Goal: Information Seeking & Learning: Learn about a topic

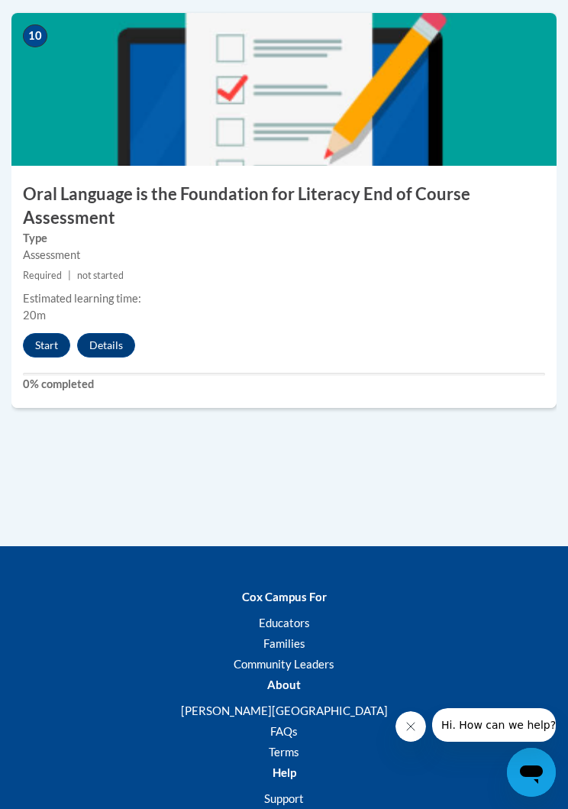
scroll to position [3961, 0]
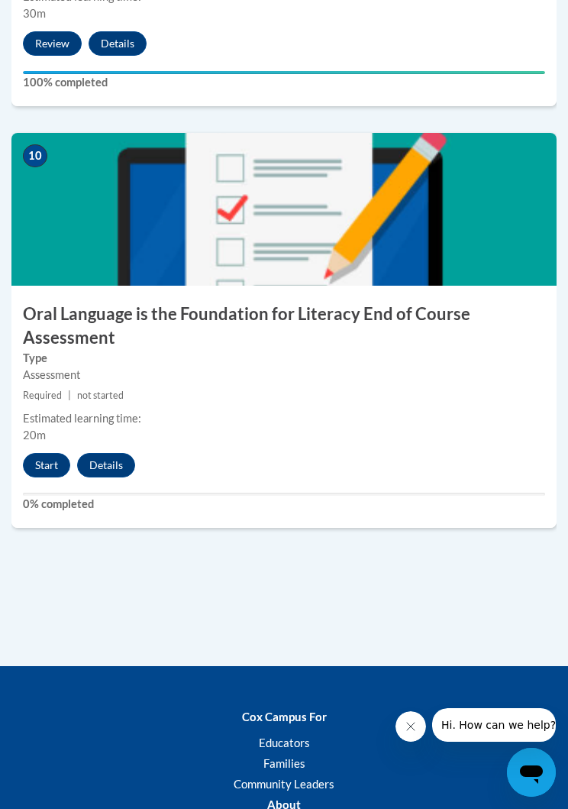
click at [50, 467] on button "Start" at bounding box center [46, 465] width 47 height 24
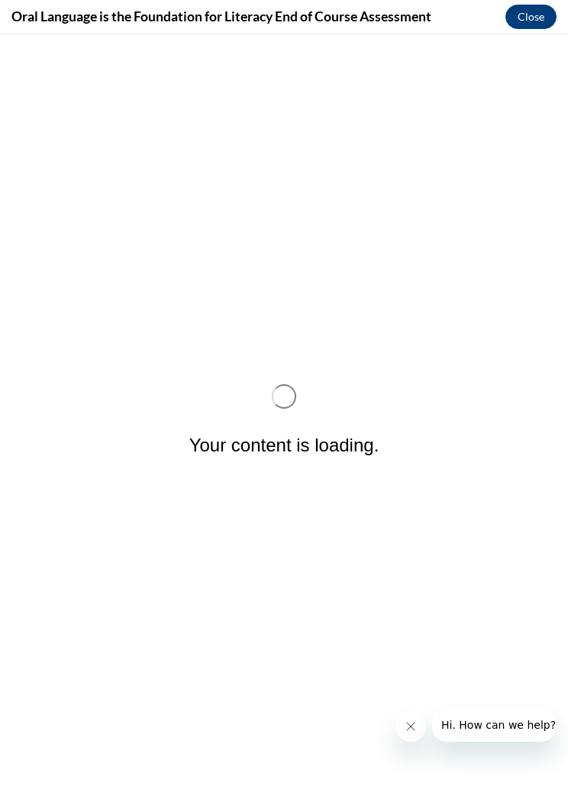
scroll to position [0, 0]
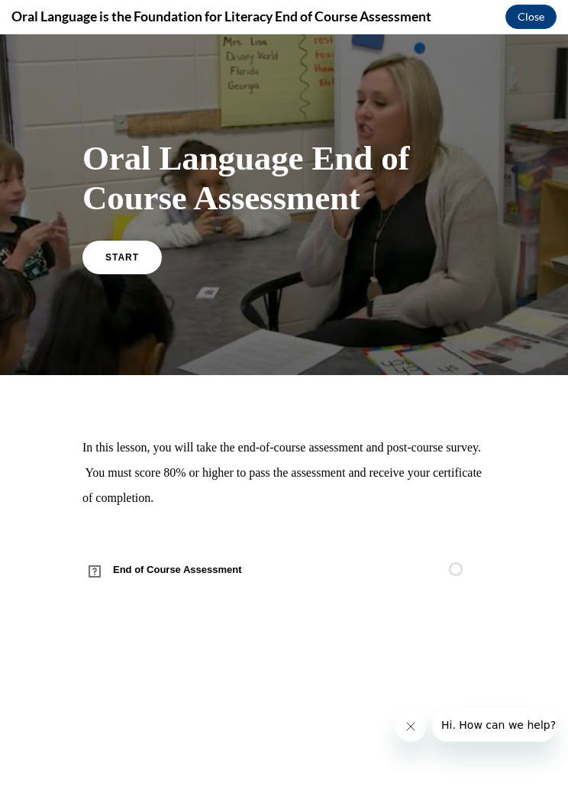
click at [121, 265] on link "START" at bounding box center [122, 258] width 79 height 34
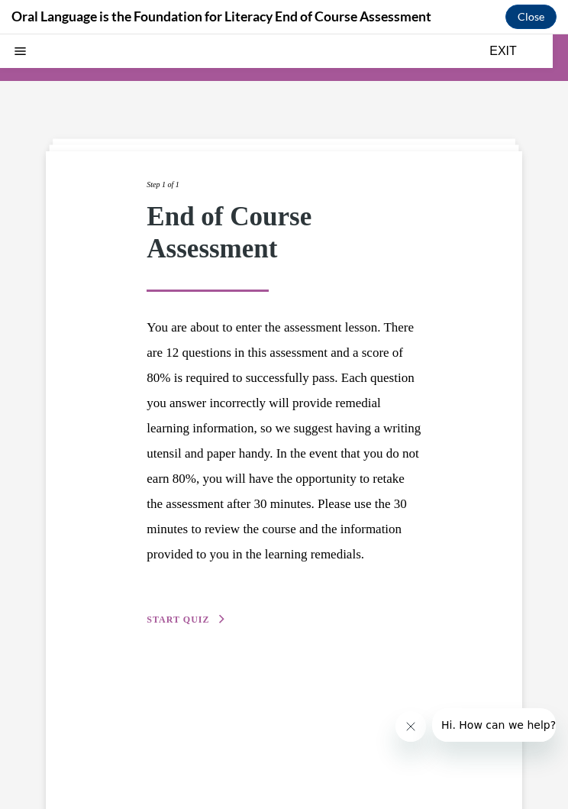
scroll to position [47, 0]
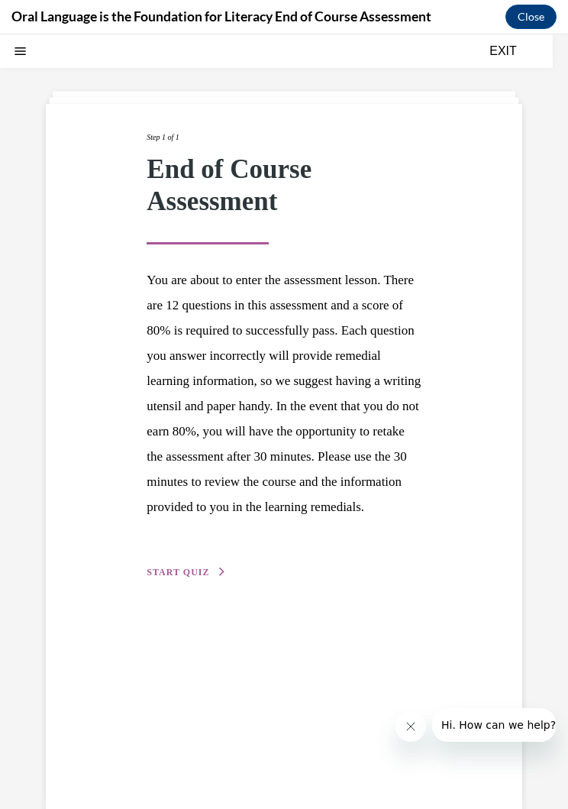
click at [192, 579] on button "START QUIZ" at bounding box center [186, 572] width 79 height 14
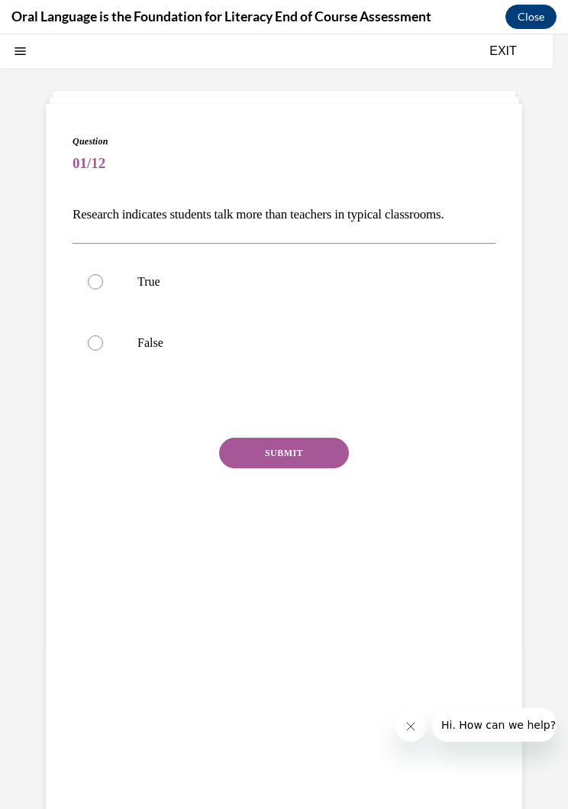
click at [157, 338] on p "False" at bounding box center [298, 342] width 320 height 15
click at [103, 338] on input "False" at bounding box center [95, 342] width 15 height 15
radio input "true"
click at [280, 449] on button "SUBMIT" at bounding box center [284, 453] width 130 height 31
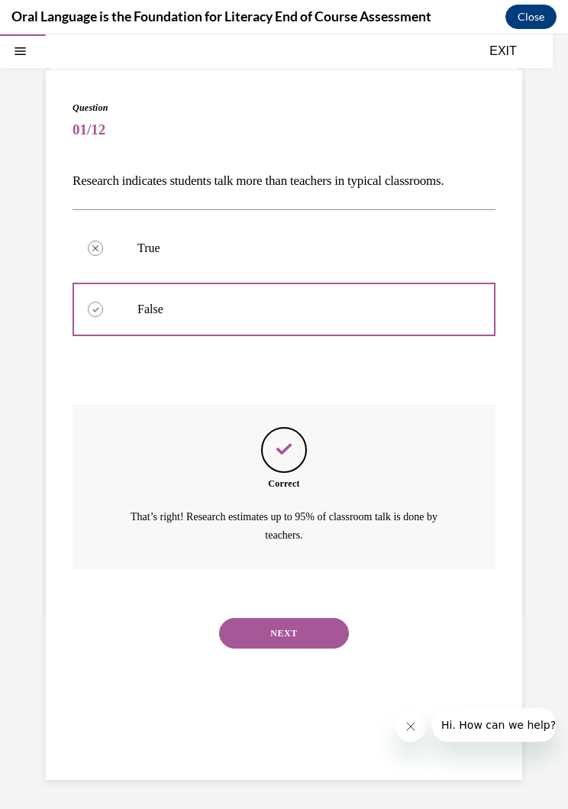
scroll to position [83, 0]
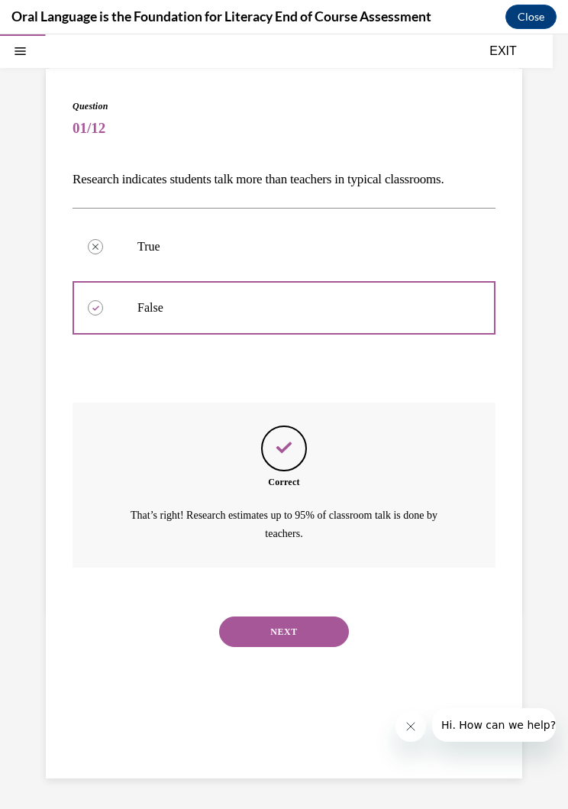
click at [264, 617] on button "NEXT" at bounding box center [284, 632] width 130 height 31
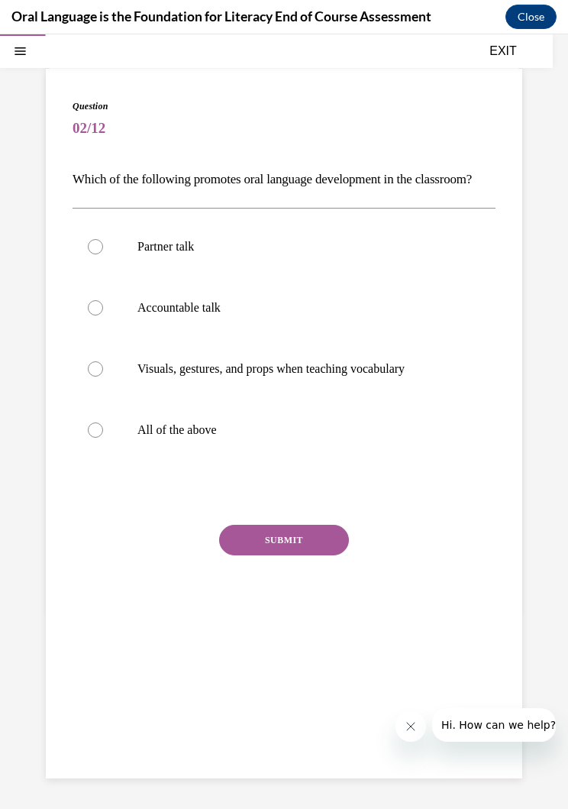
click at [141, 316] on p "Accountable talk" at bounding box center [298, 307] width 320 height 15
click at [103, 316] on input "Accountable talk" at bounding box center [95, 307] width 15 height 15
radio input "true"
click at [248, 555] on button "SUBMIT" at bounding box center [284, 540] width 130 height 31
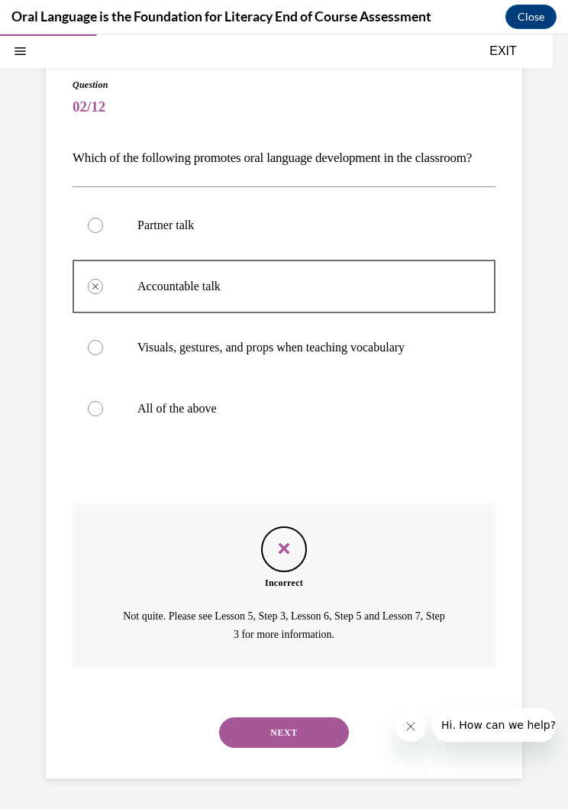
scroll to position [110, 0]
click at [254, 743] on button "NEXT" at bounding box center [284, 732] width 130 height 31
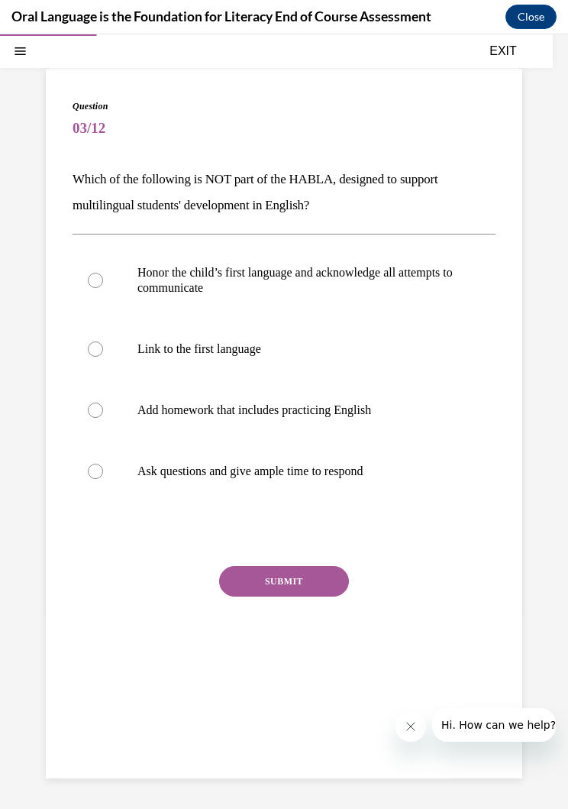
scroll to position [83, 0]
click at [167, 481] on label "Ask questions and give ample time to respond" at bounding box center [284, 471] width 423 height 61
click at [103, 479] on input "Ask questions and give ample time to respond" at bounding box center [95, 471] width 15 height 15
radio input "true"
click at [262, 591] on button "SUBMIT" at bounding box center [284, 581] width 130 height 31
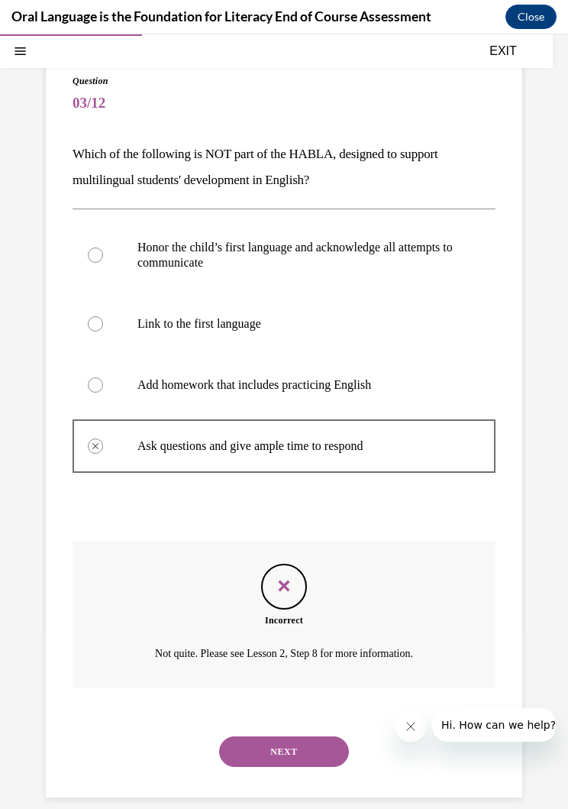
scroll to position [108, 0]
click at [248, 746] on button "NEXT" at bounding box center [284, 752] width 130 height 31
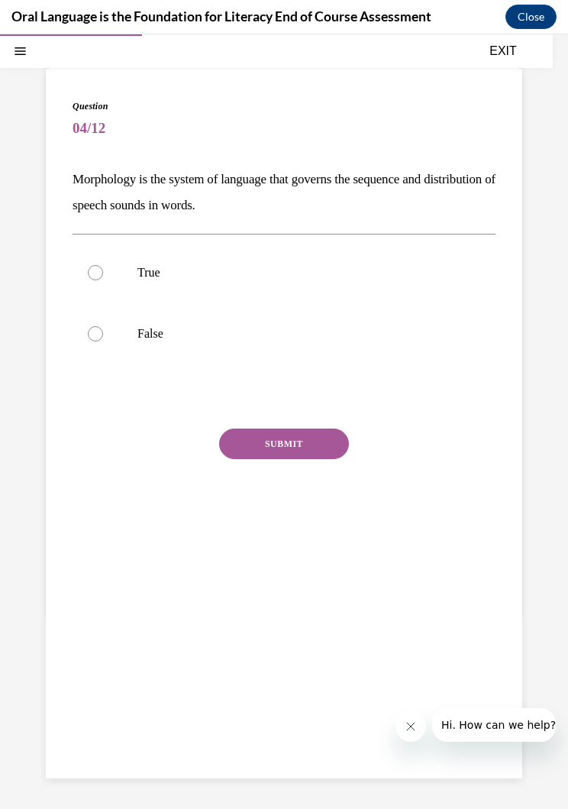
scroll to position [83, 0]
click at [154, 266] on p "True" at bounding box center [298, 272] width 320 height 15
click at [103, 266] on input "True" at bounding box center [95, 272] width 15 height 15
radio input "true"
click at [240, 449] on button "SUBMIT" at bounding box center [284, 444] width 130 height 31
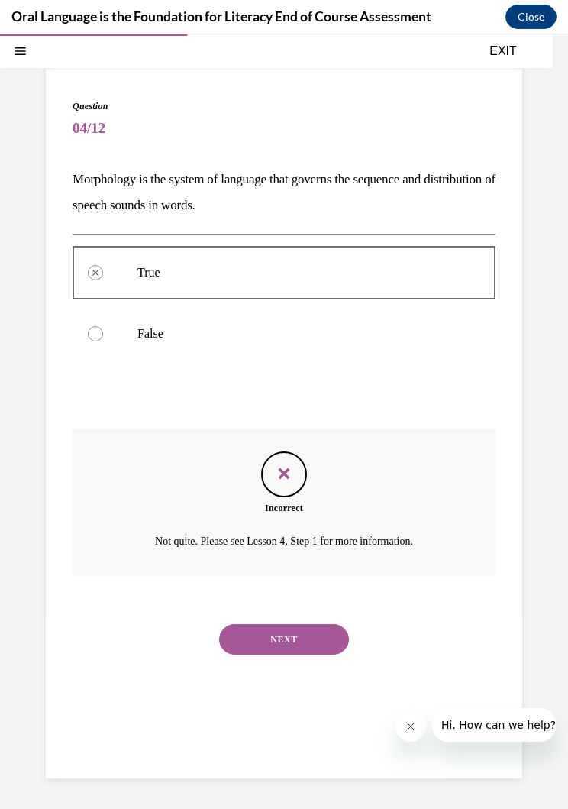
click at [243, 634] on button "NEXT" at bounding box center [284, 639] width 130 height 31
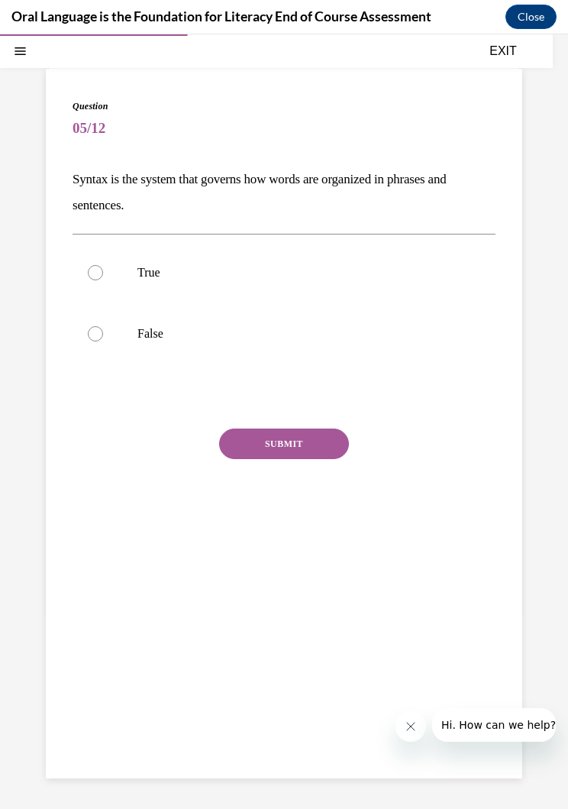
click at [135, 256] on label "True" at bounding box center [284, 272] width 423 height 61
click at [103, 265] on input "True" at bounding box center [95, 272] width 15 height 15
radio input "true"
click at [248, 456] on button "SUBMIT" at bounding box center [284, 444] width 130 height 31
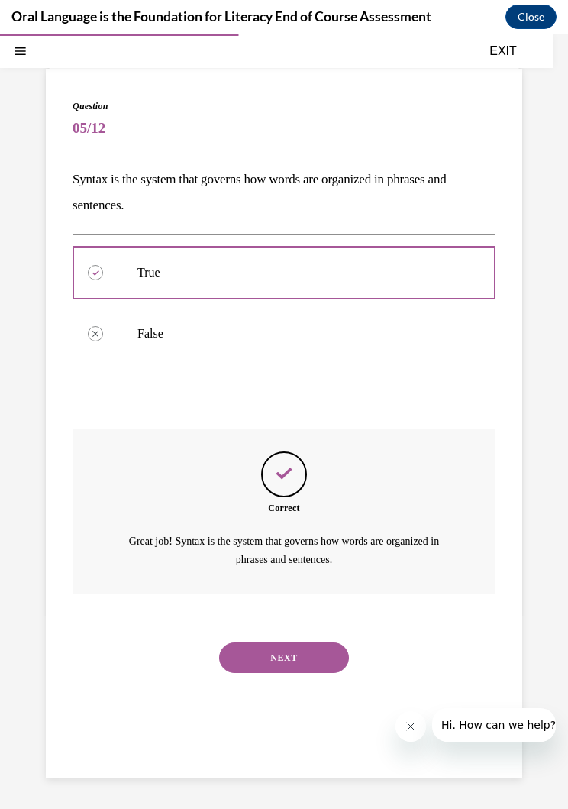
click at [238, 668] on div "NEXT" at bounding box center [284, 657] width 423 height 61
click at [265, 643] on button "NEXT" at bounding box center [284, 658] width 130 height 31
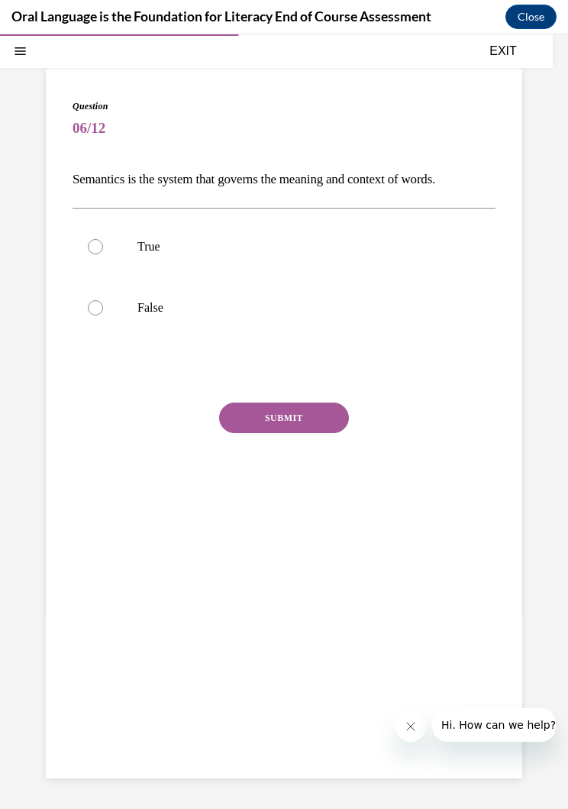
click at [101, 316] on label "False" at bounding box center [284, 307] width 423 height 61
click at [101, 316] on input "False" at bounding box center [95, 307] width 15 height 15
radio input "true"
click at [251, 432] on button "SUBMIT" at bounding box center [284, 418] width 130 height 31
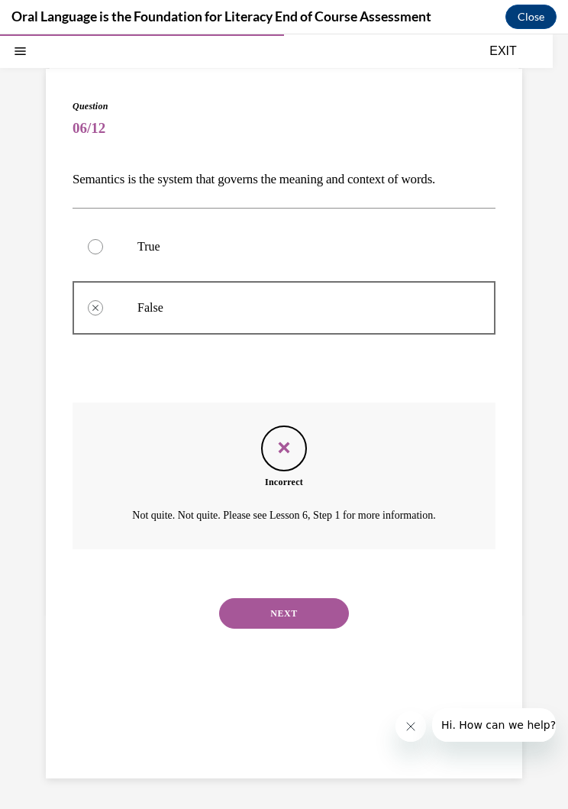
click at [258, 608] on button "NEXT" at bounding box center [284, 613] width 130 height 31
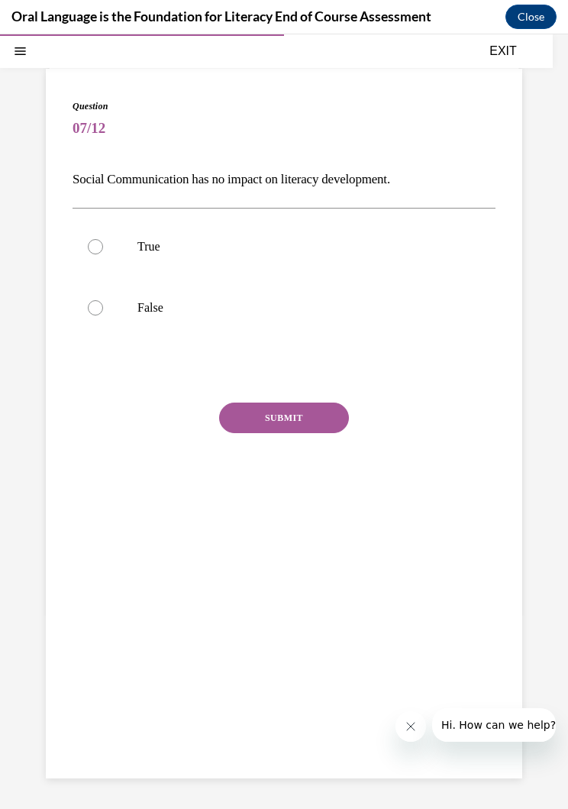
click at [128, 239] on label "True" at bounding box center [284, 246] width 423 height 61
click at [103, 239] on input "True" at bounding box center [95, 246] width 15 height 15
radio input "true"
click at [252, 445] on div "SUBMIT" at bounding box center [284, 441] width 423 height 76
click at [238, 416] on button "SUBMIT" at bounding box center [284, 418] width 130 height 31
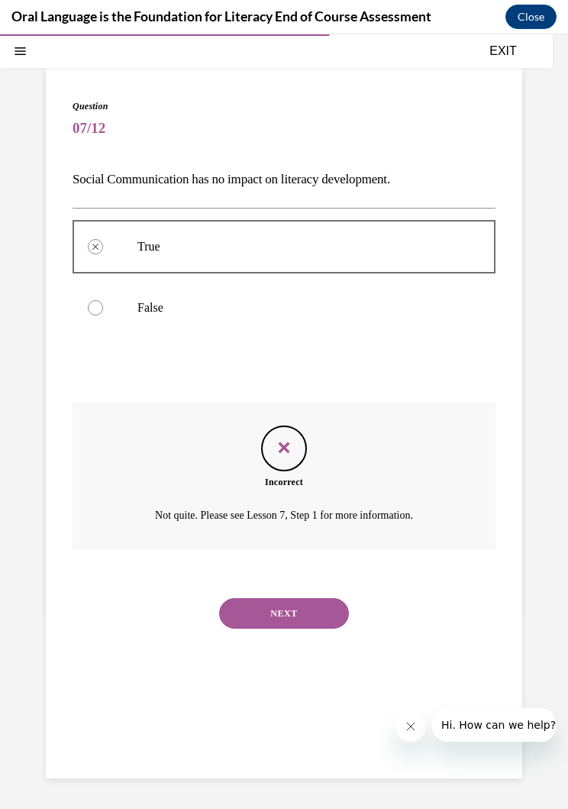
click at [252, 607] on button "NEXT" at bounding box center [284, 613] width 130 height 31
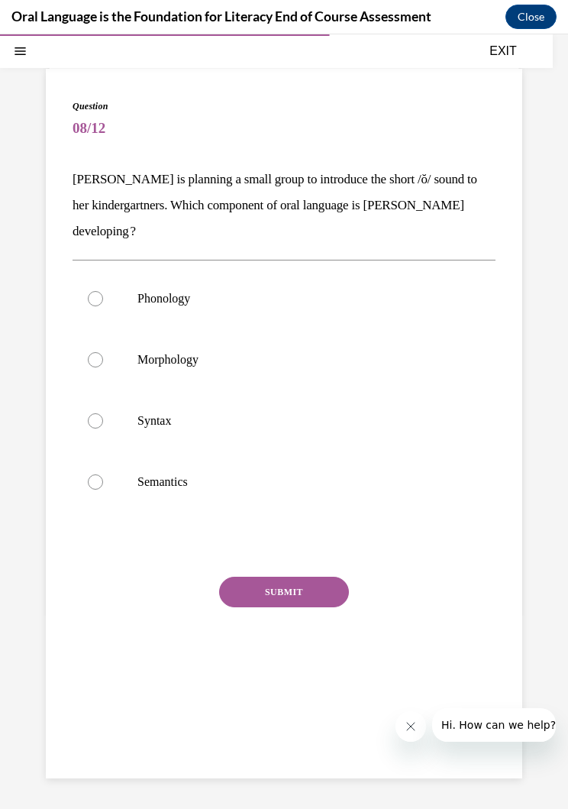
click at [251, 606] on div "SUBMIT" at bounding box center [284, 615] width 423 height 76
click at [137, 386] on label "Morphology" at bounding box center [284, 359] width 423 height 61
click at [103, 368] on input "Morphology" at bounding box center [95, 359] width 15 height 15
radio input "true"
click at [249, 583] on button "SUBMIT" at bounding box center [284, 592] width 130 height 31
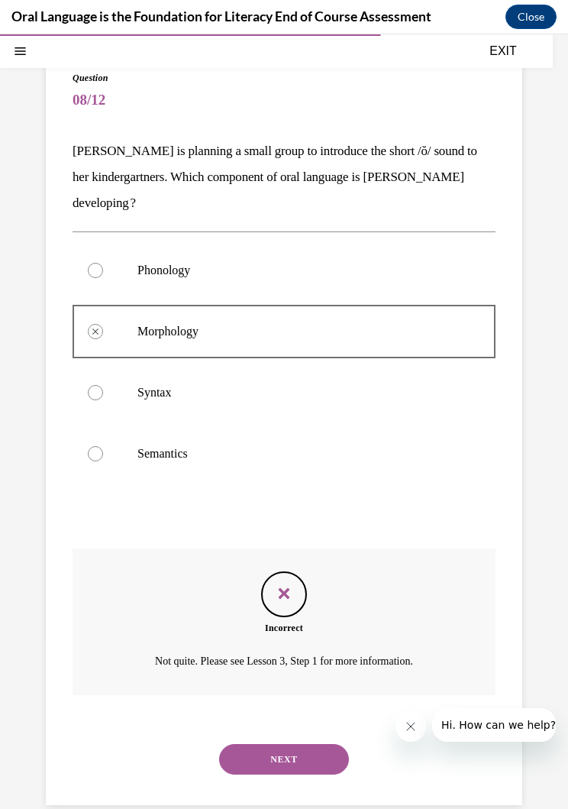
scroll to position [118, 0]
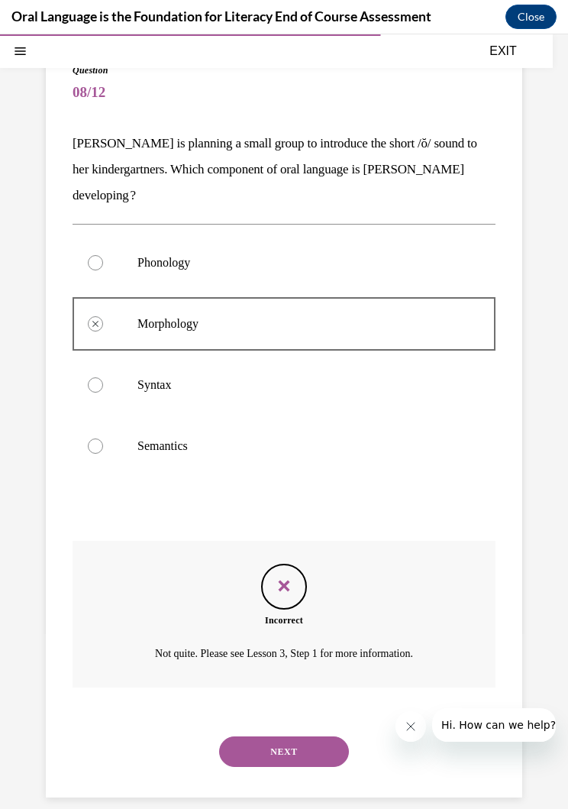
click at [243, 737] on button "NEXT" at bounding box center [284, 752] width 130 height 31
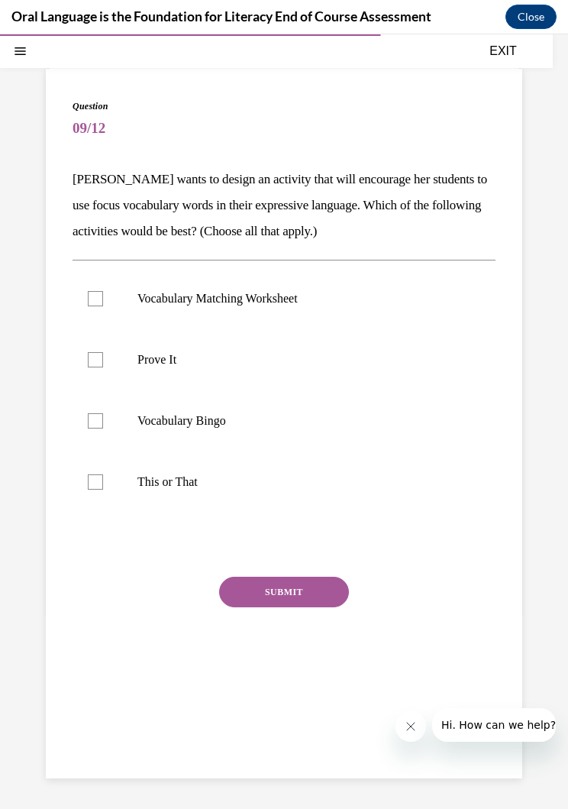
scroll to position [83, 0]
click at [183, 423] on p "Vocabulary Bingo" at bounding box center [298, 420] width 320 height 15
click at [103, 423] on input "Vocabulary Bingo" at bounding box center [95, 420] width 15 height 15
checkbox input "true"
click at [125, 342] on label "Prove It" at bounding box center [284, 359] width 423 height 61
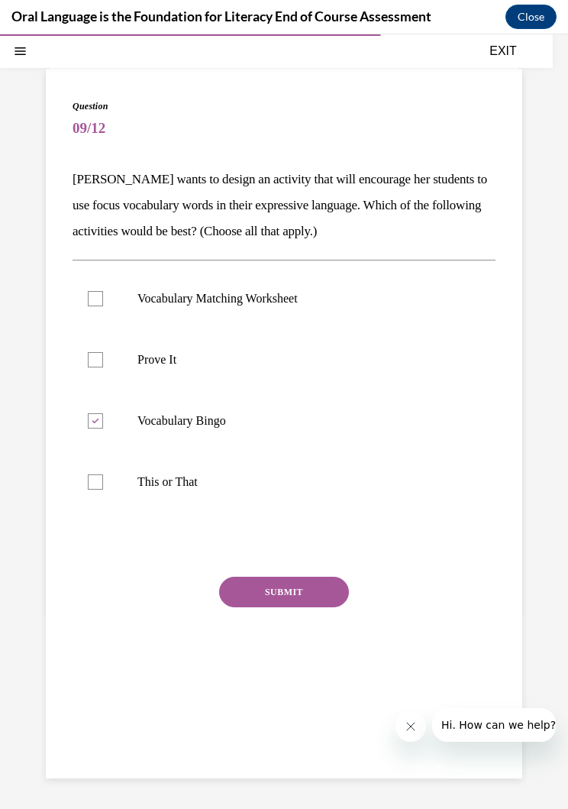
click at [103, 352] on input "Prove It" at bounding box center [95, 359] width 15 height 15
checkbox input "true"
click at [262, 593] on button "SUBMIT" at bounding box center [284, 592] width 130 height 31
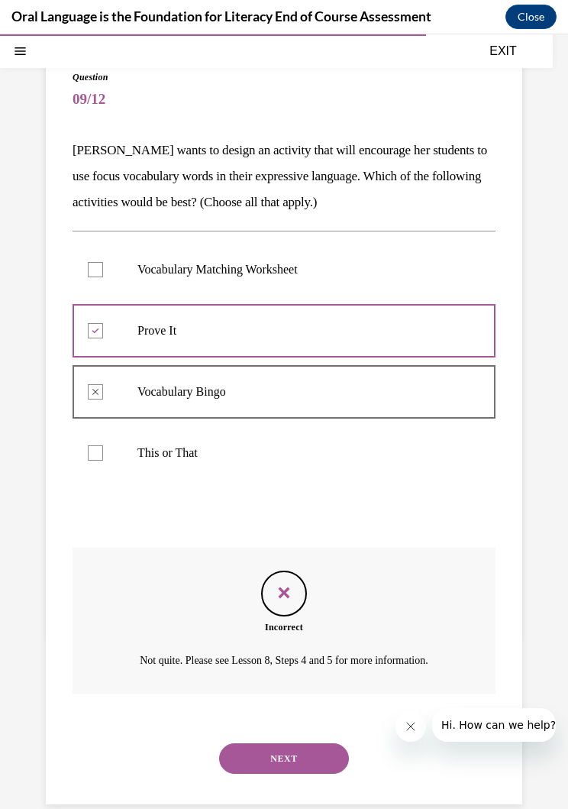
scroll to position [118, 0]
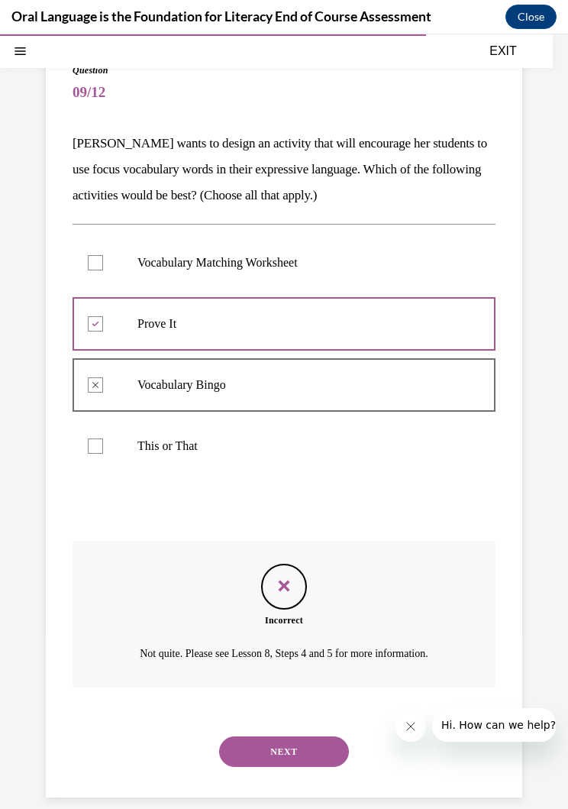
click at [228, 772] on div "Question 09/12 [PERSON_NAME] wants to design an activity that will encourage he…" at bounding box center [284, 415] width 477 height 765
click at [244, 746] on button "NEXT" at bounding box center [284, 752] width 130 height 31
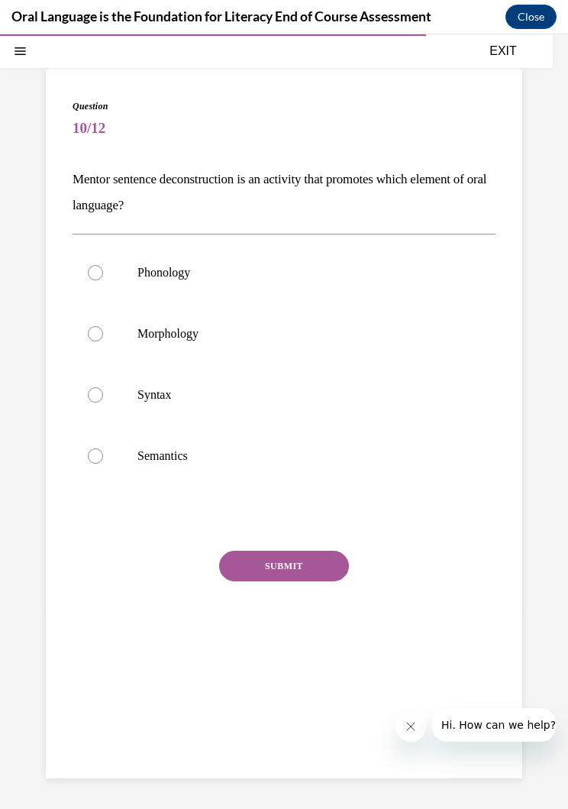
scroll to position [83, 0]
click at [141, 348] on label "Morphology" at bounding box center [284, 333] width 423 height 61
click at [103, 342] on input "Morphology" at bounding box center [95, 333] width 15 height 15
radio input "true"
click at [280, 570] on button "SUBMIT" at bounding box center [284, 566] width 130 height 31
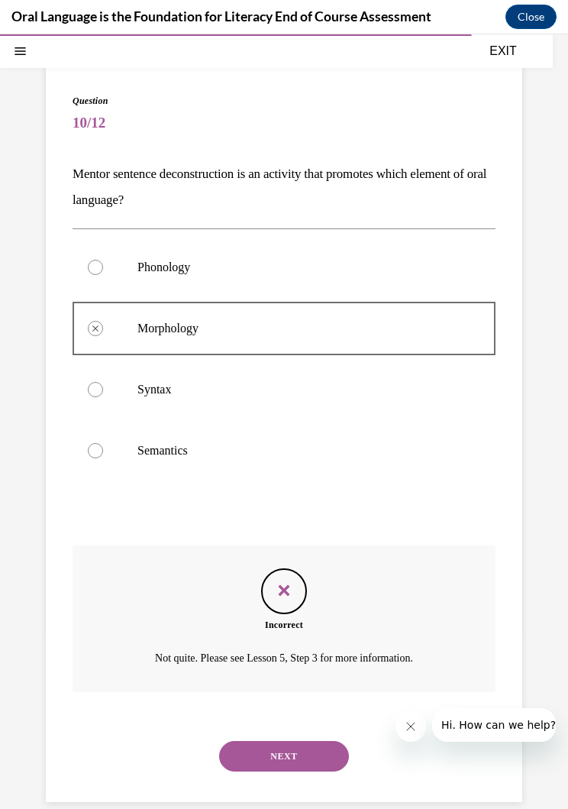
scroll to position [92, 0]
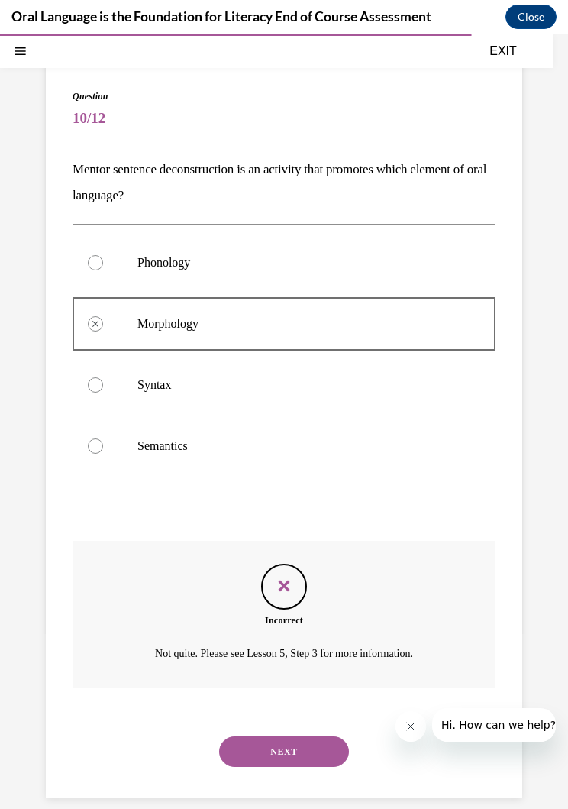
click at [244, 740] on button "NEXT" at bounding box center [284, 752] width 130 height 31
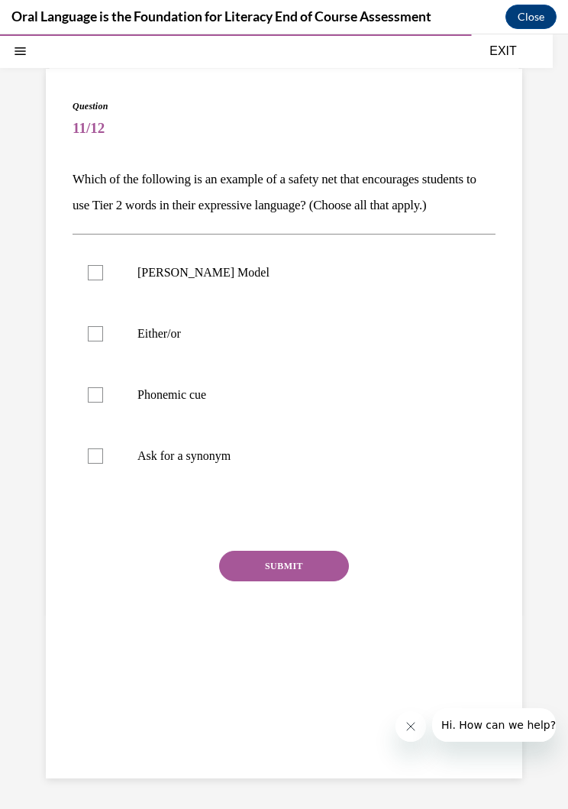
scroll to position [83, 0]
click at [174, 426] on label "Phonemic cue" at bounding box center [284, 394] width 423 height 61
click at [103, 403] on input "Phonemic cue" at bounding box center [95, 394] width 15 height 15
checkbox input "true"
click at [263, 581] on button "SUBMIT" at bounding box center [284, 566] width 130 height 31
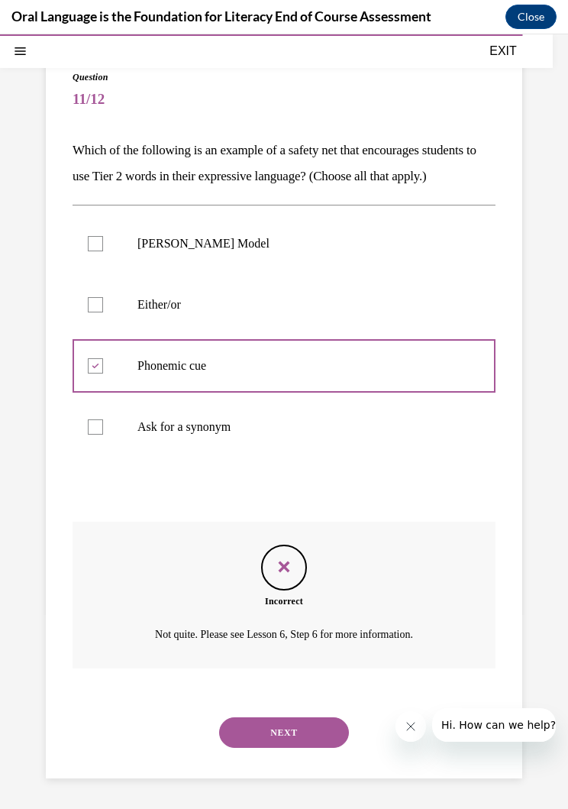
scroll to position [118, 0]
click at [255, 763] on div "NEXT" at bounding box center [284, 732] width 423 height 61
click at [239, 736] on button "NEXT" at bounding box center [284, 732] width 130 height 31
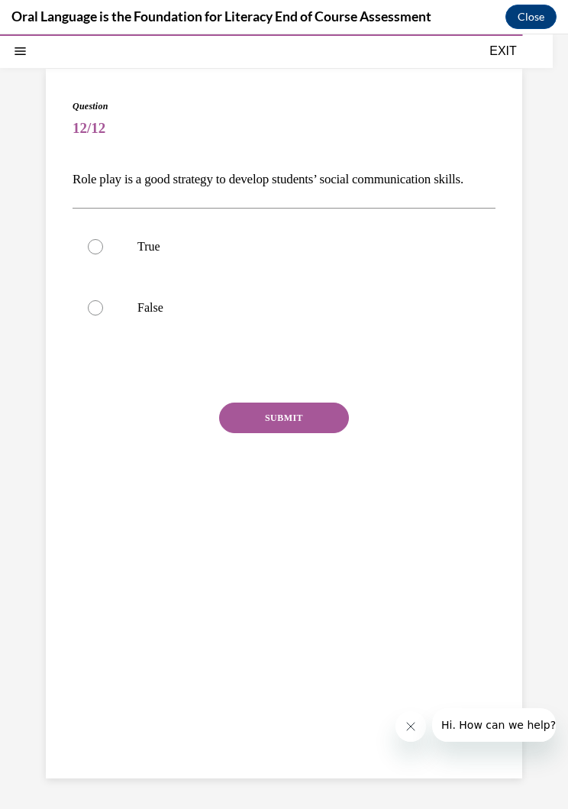
scroll to position [83, 0]
click at [126, 338] on label "False" at bounding box center [284, 307] width 423 height 61
click at [103, 316] on input "False" at bounding box center [95, 307] width 15 height 15
radio input "true"
click at [257, 433] on button "SUBMIT" at bounding box center [284, 418] width 130 height 31
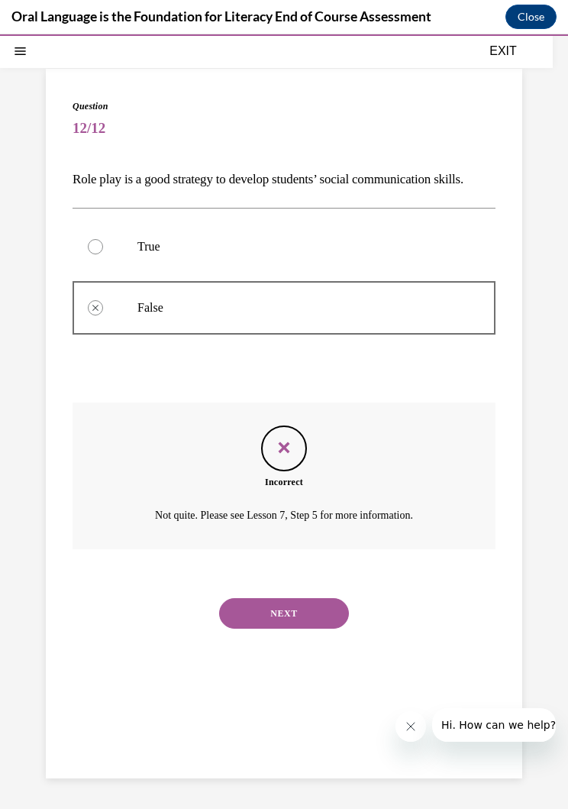
click at [238, 621] on button "NEXT" at bounding box center [284, 613] width 130 height 31
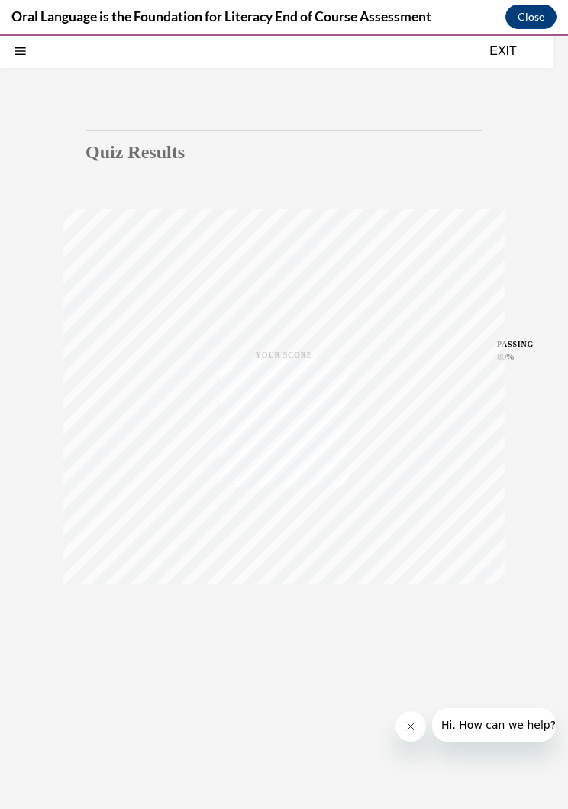
scroll to position [48, 0]
click at [283, 607] on span "TAKE AGAIN" at bounding box center [284, 607] width 54 height 8
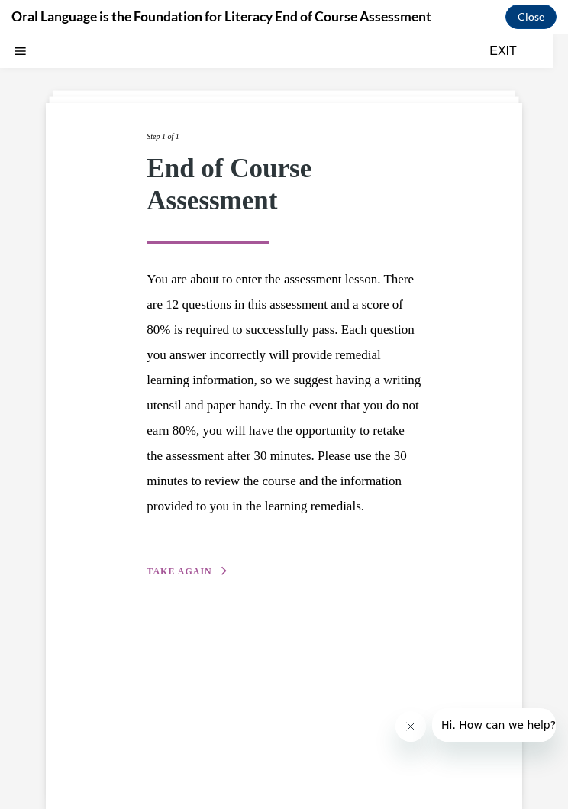
click at [195, 577] on span "TAKE AGAIN" at bounding box center [179, 571] width 65 height 11
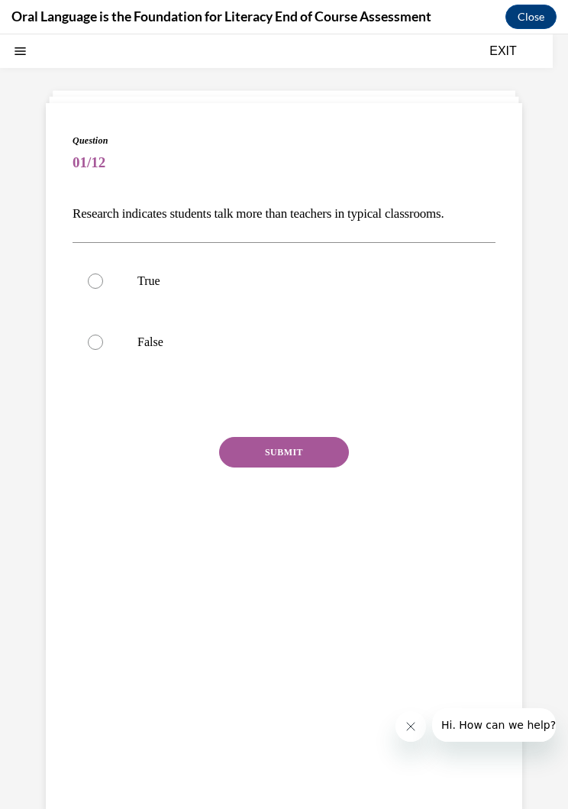
click at [154, 337] on p "False" at bounding box center [298, 342] width 320 height 15
click at [103, 337] on input "False" at bounding box center [95, 342] width 15 height 15
radio input "true"
click at [271, 445] on button "SUBMIT" at bounding box center [284, 452] width 130 height 31
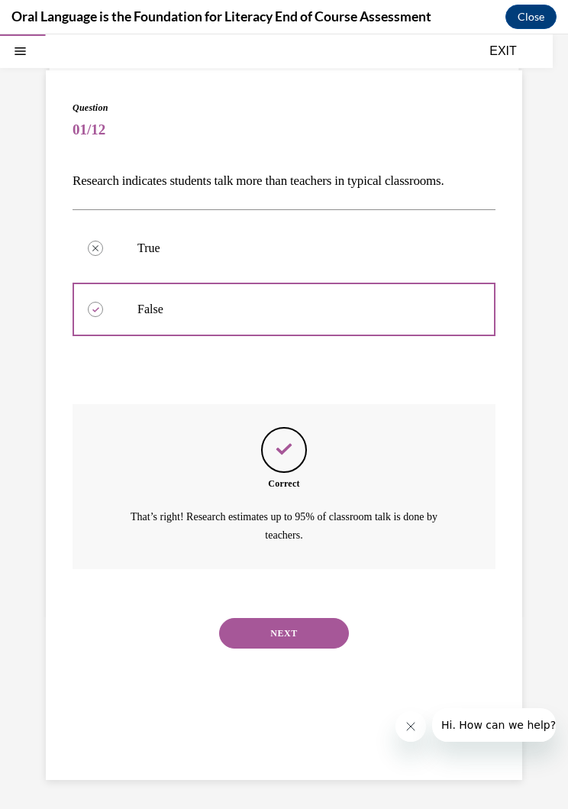
scroll to position [83, 0]
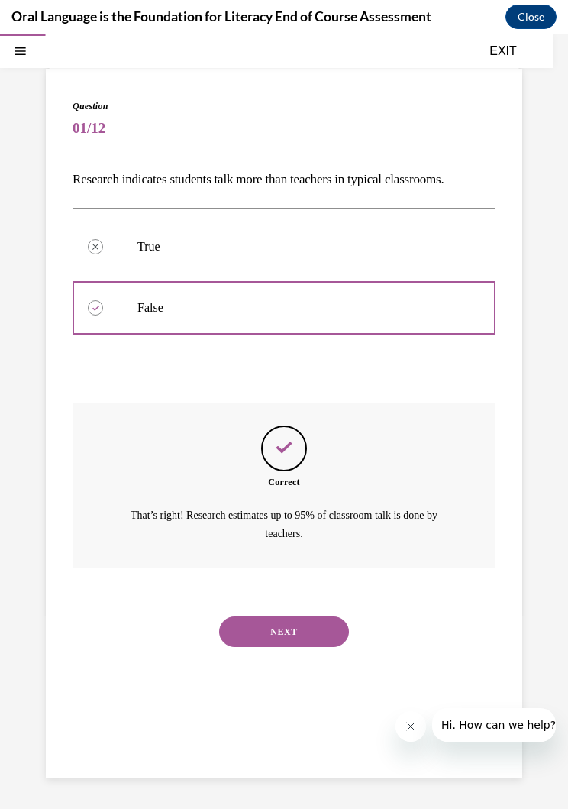
click at [238, 623] on button "NEXT" at bounding box center [284, 632] width 130 height 31
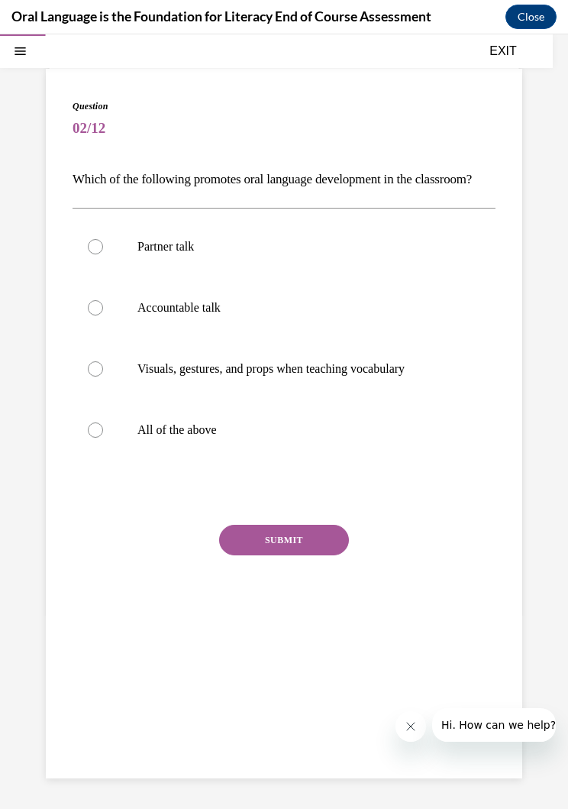
click at [125, 397] on label "Visuals, gestures, and props when teaching vocabulary" at bounding box center [284, 368] width 423 height 61
click at [103, 377] on input "Visuals, gestures, and props when teaching vocabulary" at bounding box center [95, 368] width 15 height 15
radio input "true"
click at [255, 555] on button "SUBMIT" at bounding box center [284, 540] width 130 height 31
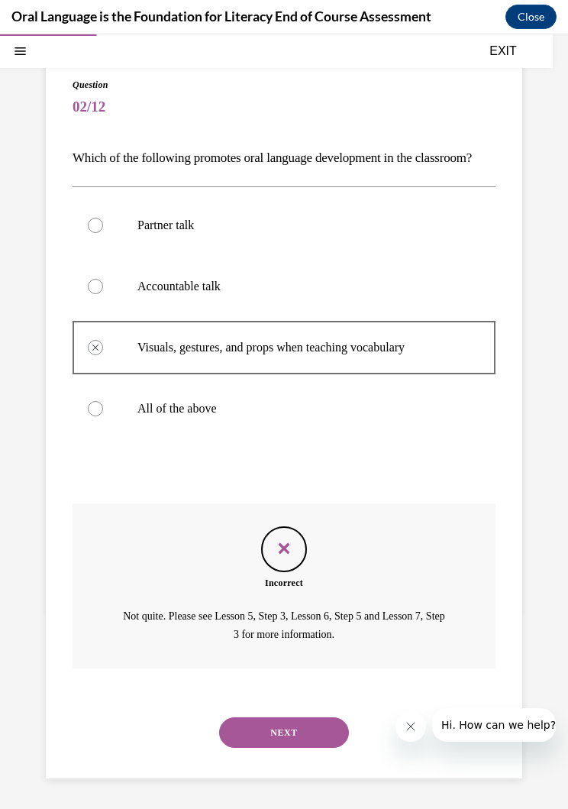
scroll to position [110, 0]
click at [245, 728] on button "NEXT" at bounding box center [284, 732] width 130 height 31
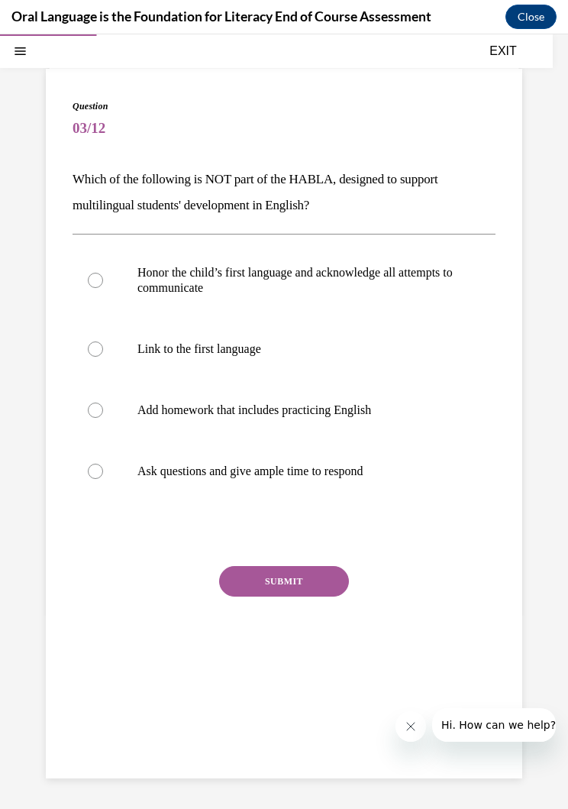
scroll to position [83, 0]
click at [108, 348] on label "Link to the first language" at bounding box center [284, 349] width 423 height 61
click at [103, 348] on input "Link to the first language" at bounding box center [95, 349] width 15 height 15
radio input "true"
click at [251, 579] on button "SUBMIT" at bounding box center [284, 581] width 130 height 31
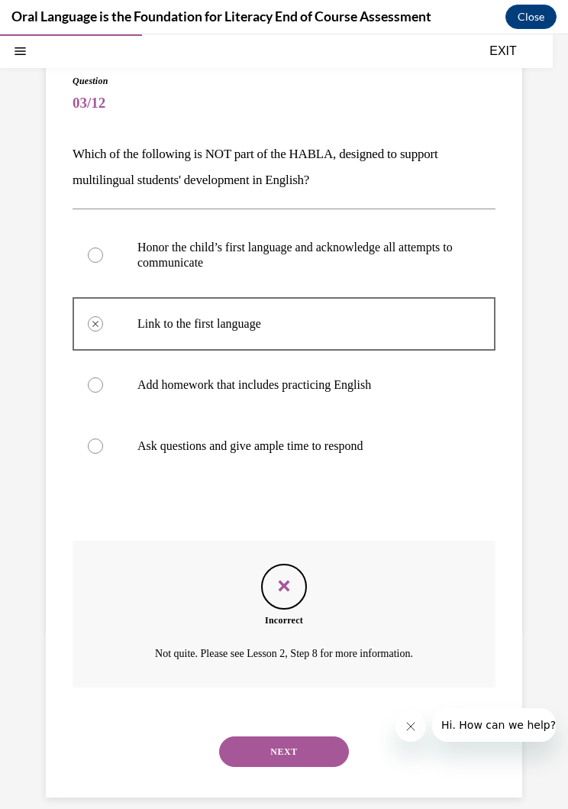
click at [261, 747] on button "NEXT" at bounding box center [284, 752] width 130 height 31
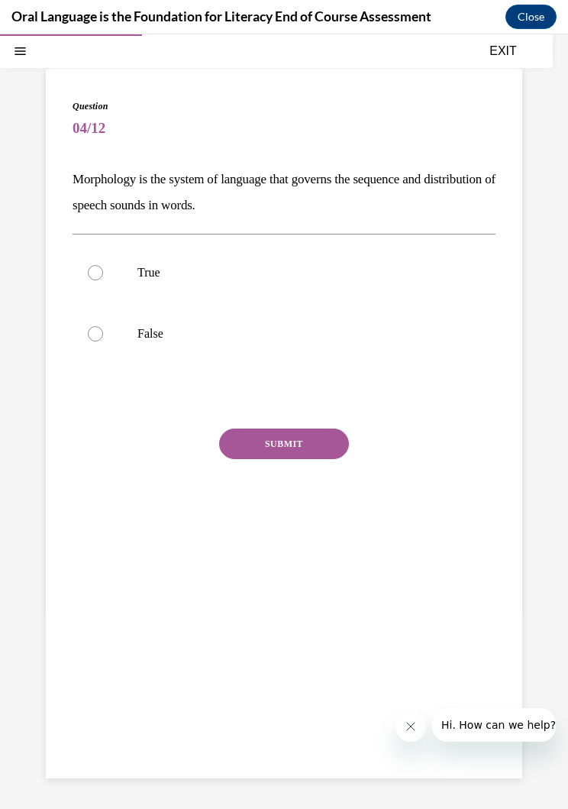
click at [141, 332] on p "False" at bounding box center [298, 333] width 320 height 15
click at [103, 332] on input "False" at bounding box center [95, 333] width 15 height 15
radio input "true"
click at [267, 475] on div "SUBMIT" at bounding box center [284, 467] width 423 height 76
click at [248, 450] on button "SUBMIT" at bounding box center [284, 444] width 130 height 31
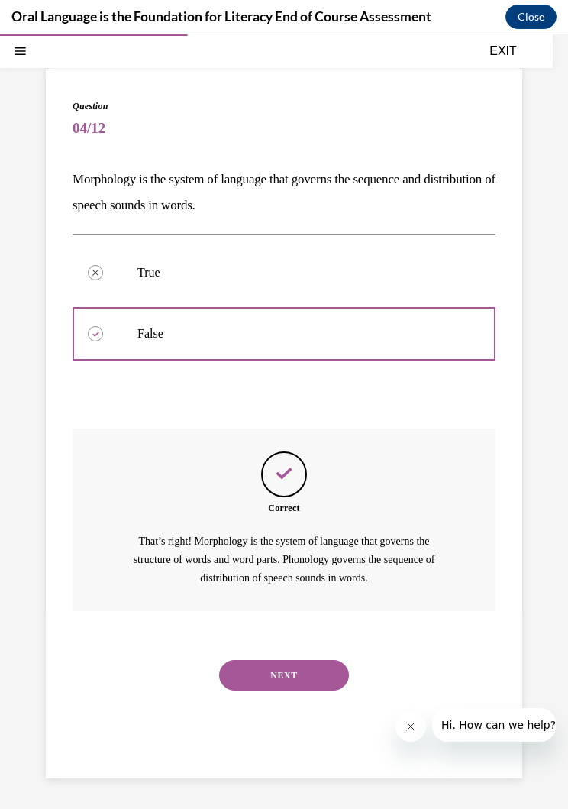
click at [250, 668] on button "NEXT" at bounding box center [284, 675] width 130 height 31
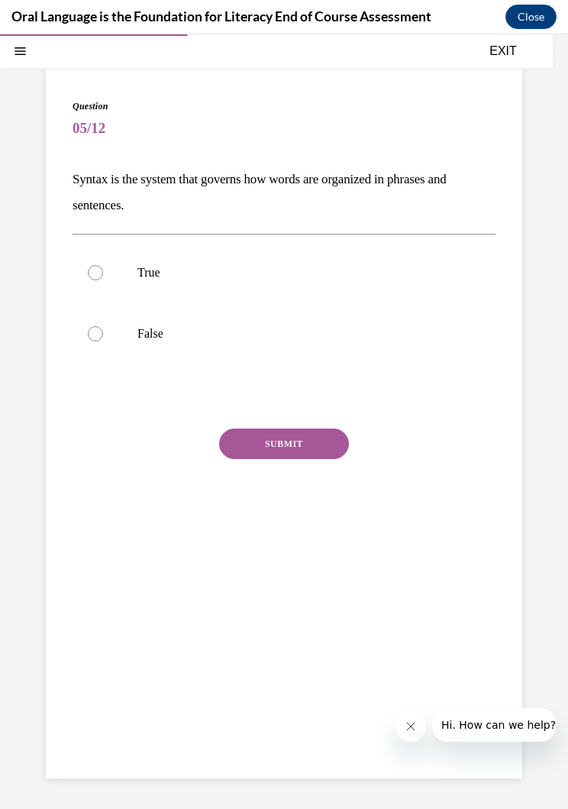
click at [125, 251] on label "True" at bounding box center [284, 272] width 423 height 61
click at [103, 265] on input "True" at bounding box center [95, 272] width 15 height 15
radio input "true"
click at [261, 471] on div "SUBMIT" at bounding box center [284, 467] width 423 height 76
click at [245, 458] on button "SUBMIT" at bounding box center [284, 444] width 130 height 31
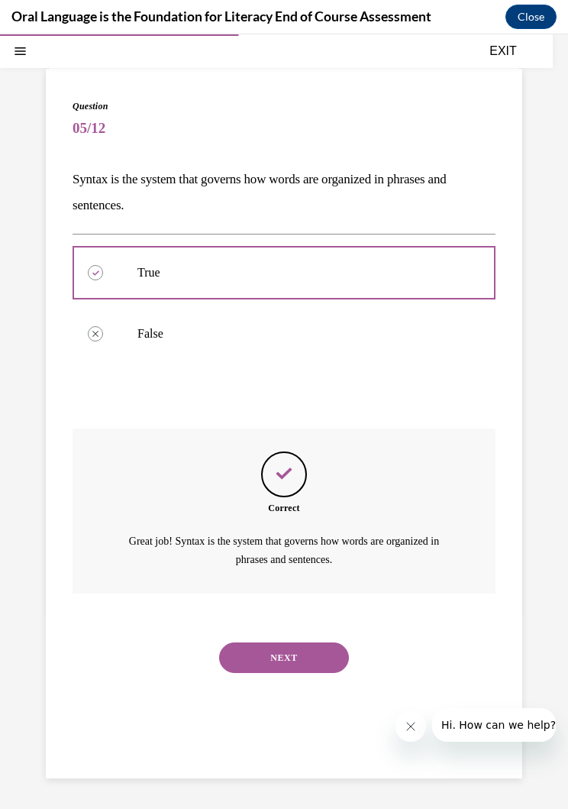
click at [256, 643] on button "NEXT" at bounding box center [284, 658] width 130 height 31
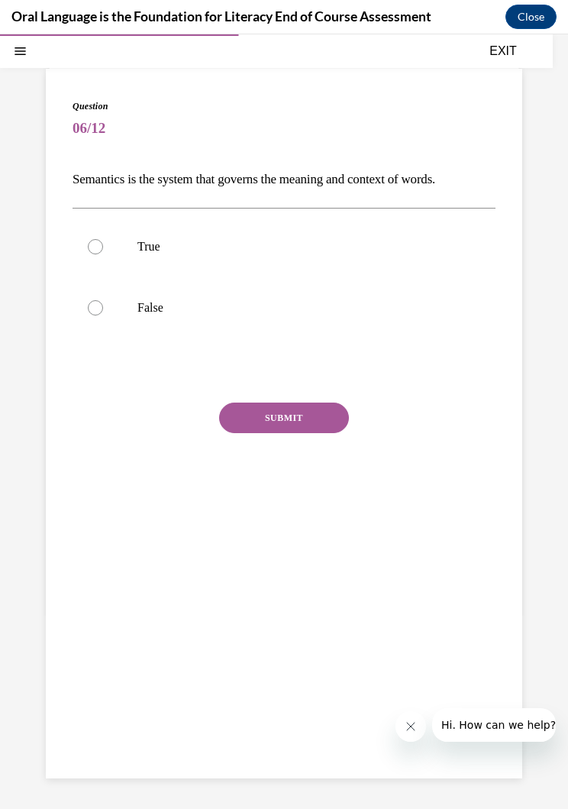
click at [114, 237] on label "True" at bounding box center [284, 246] width 423 height 61
click at [103, 239] on input "True" at bounding box center [95, 246] width 15 height 15
radio input "true"
click at [263, 446] on div "SUBMIT" at bounding box center [284, 441] width 423 height 76
click at [251, 423] on button "SUBMIT" at bounding box center [284, 418] width 130 height 31
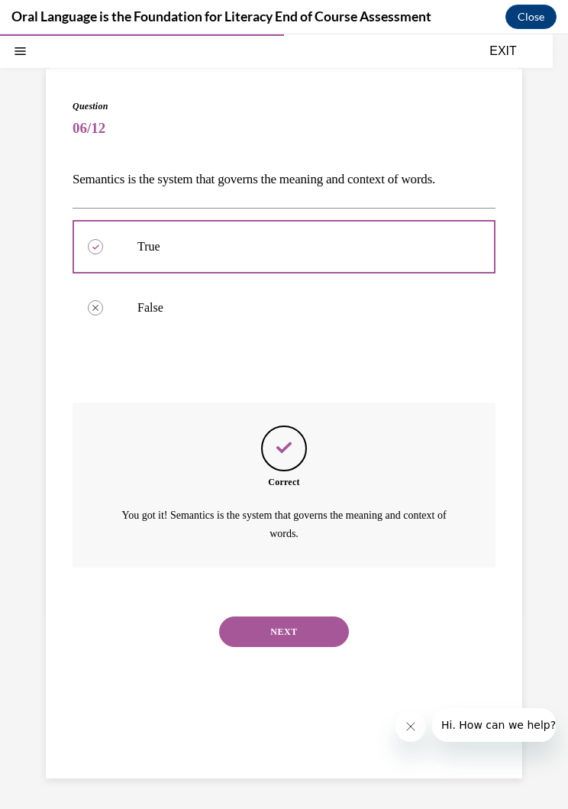
click at [229, 633] on div "NEXT" at bounding box center [284, 631] width 423 height 61
click at [258, 617] on button "NEXT" at bounding box center [284, 632] width 130 height 31
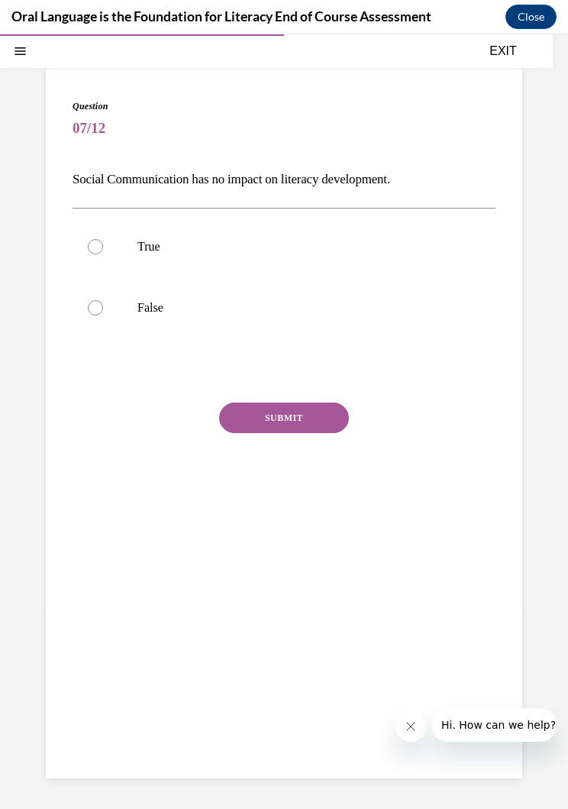
click at [124, 300] on label "False" at bounding box center [284, 307] width 423 height 61
click at [103, 300] on input "False" at bounding box center [95, 307] width 15 height 15
radio input "true"
click at [257, 411] on button "SUBMIT" at bounding box center [284, 418] width 130 height 31
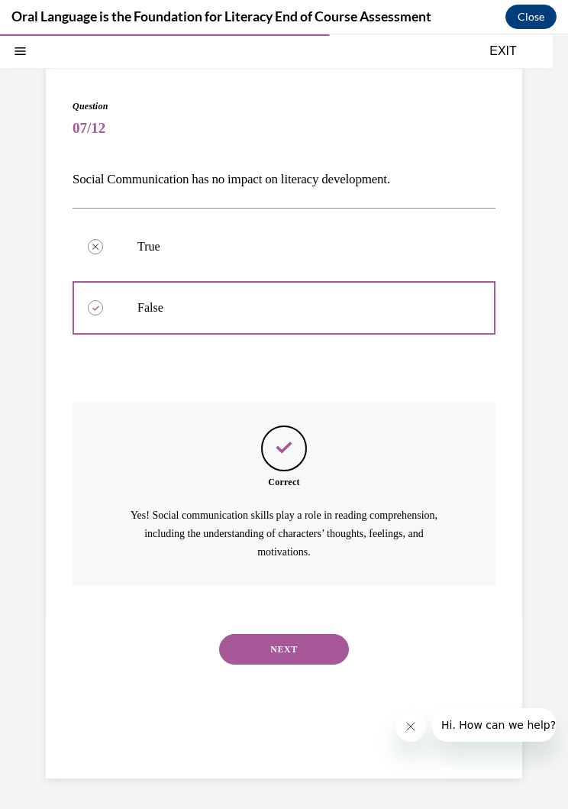
click at [243, 642] on button "NEXT" at bounding box center [284, 649] width 130 height 31
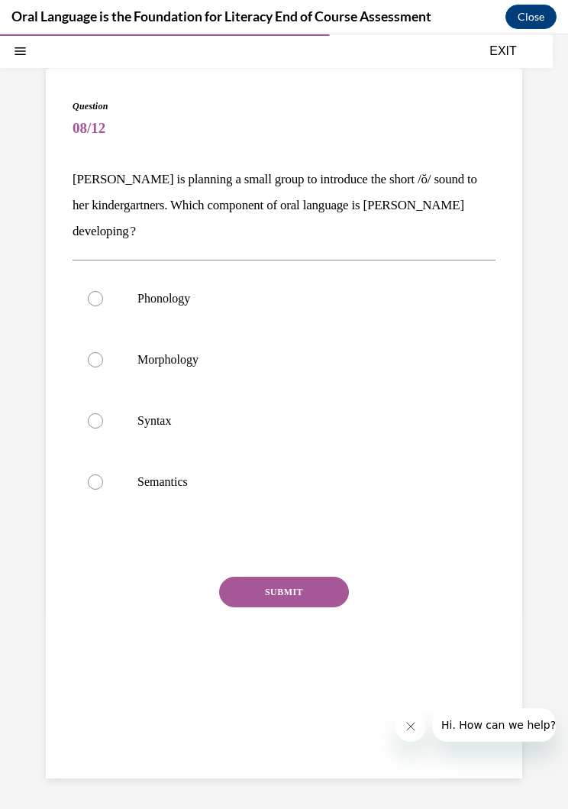
click at [105, 411] on label "Syntax" at bounding box center [284, 420] width 423 height 61
click at [103, 413] on input "Syntax" at bounding box center [95, 420] width 15 height 15
radio input "true"
click at [269, 605] on button "SUBMIT" at bounding box center [284, 592] width 130 height 31
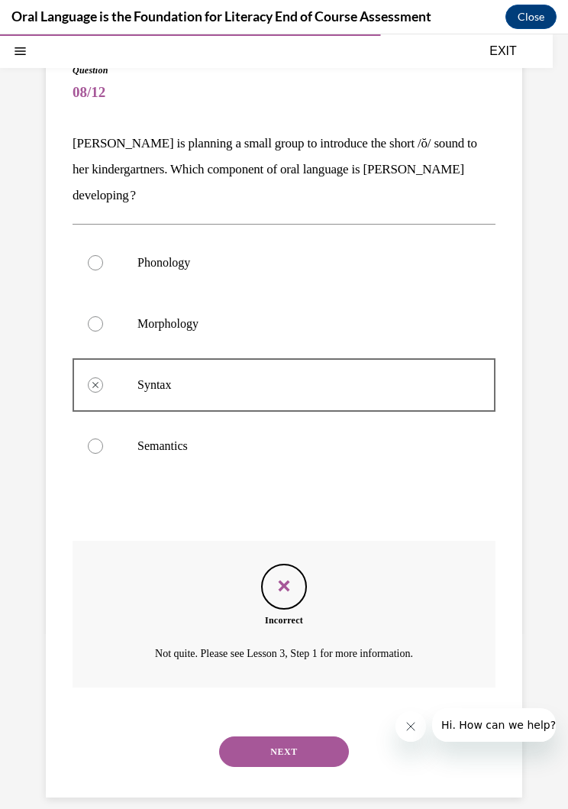
click at [251, 746] on button "NEXT" at bounding box center [284, 752] width 130 height 31
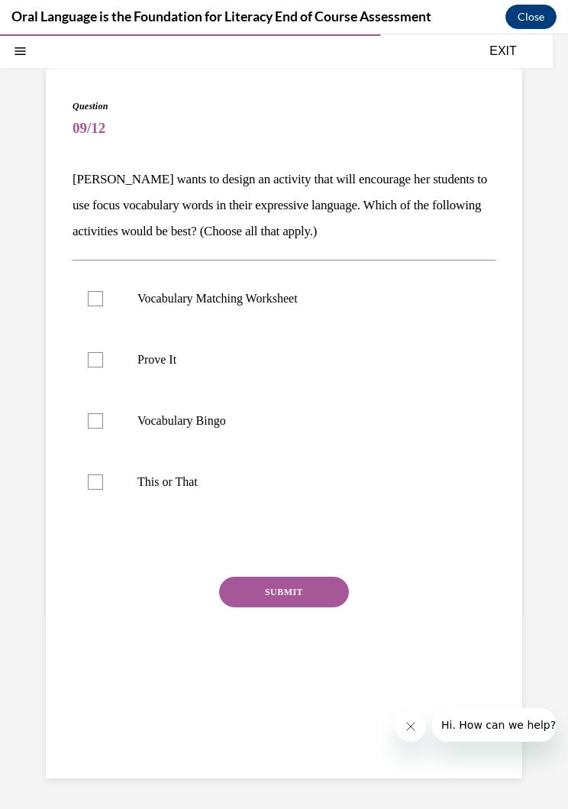
click at [115, 349] on label "Prove It" at bounding box center [284, 359] width 423 height 61
click at [103, 352] on input "Prove It" at bounding box center [95, 359] width 15 height 15
checkbox input "true"
click at [102, 289] on label "Vocabulary Matching Worksheet" at bounding box center [284, 298] width 423 height 61
click at [102, 291] on input "Vocabulary Matching Worksheet" at bounding box center [95, 298] width 15 height 15
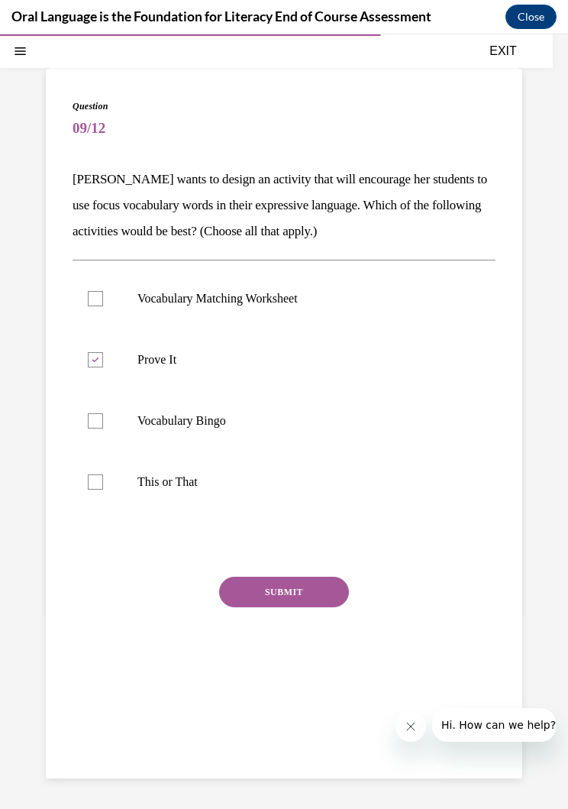
checkbox input "true"
click at [112, 410] on label "Vocabulary Bingo" at bounding box center [284, 420] width 423 height 61
click at [103, 413] on input "Vocabulary Bingo" at bounding box center [95, 420] width 15 height 15
checkbox input "true"
click at [92, 484] on div at bounding box center [95, 481] width 15 height 15
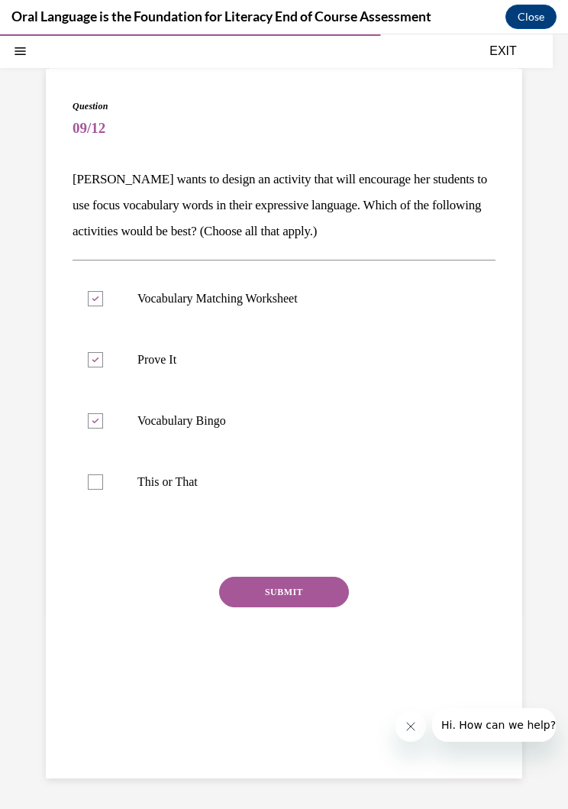
click at [92, 484] on input "This or That" at bounding box center [95, 481] width 15 height 15
checkbox input "true"
click at [248, 605] on button "SUBMIT" at bounding box center [284, 592] width 130 height 31
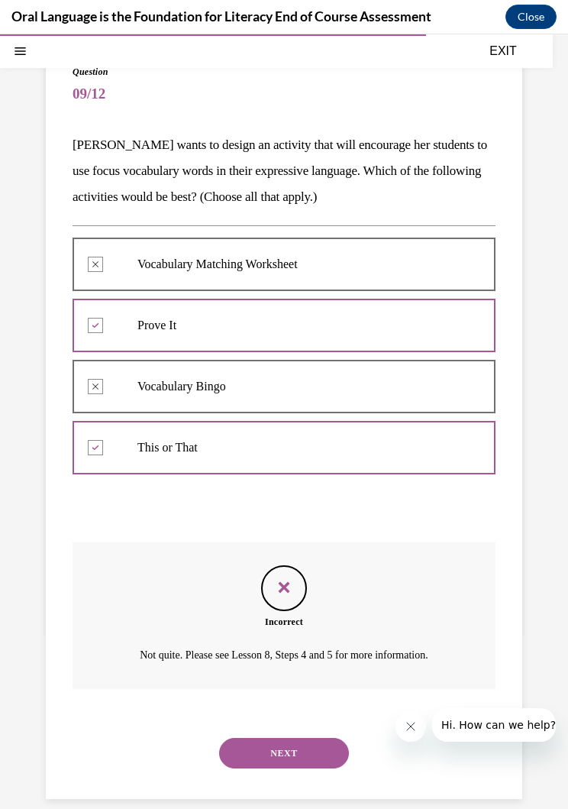
scroll to position [118, 0]
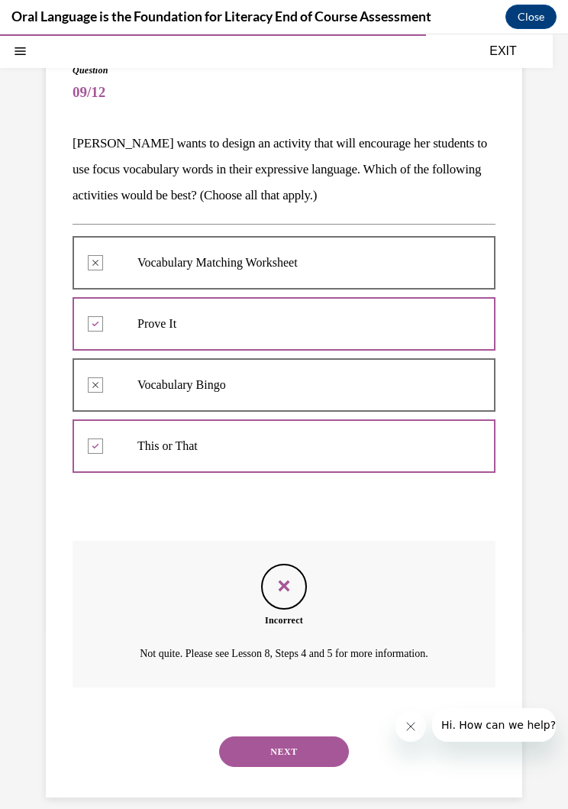
click at [265, 746] on button "NEXT" at bounding box center [284, 752] width 130 height 31
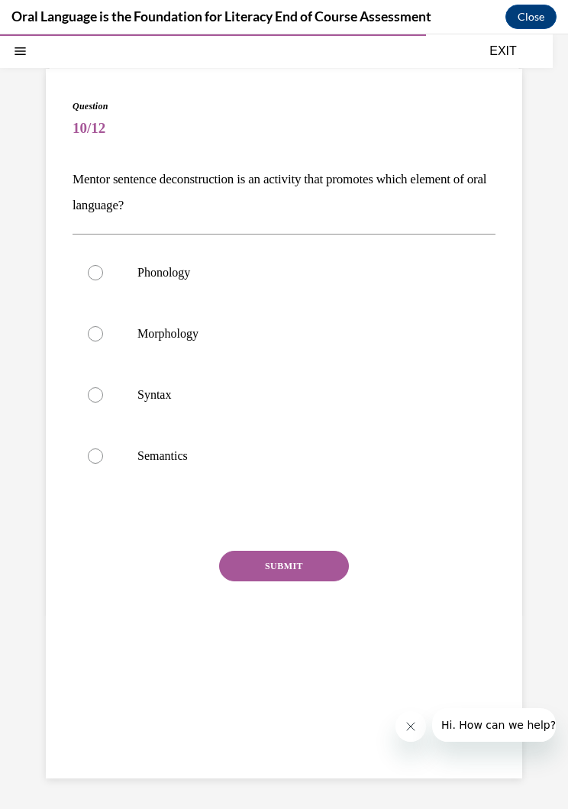
scroll to position [83, 0]
click at [102, 322] on label "Morphology" at bounding box center [284, 333] width 423 height 61
click at [102, 326] on input "Morphology" at bounding box center [95, 333] width 15 height 15
radio input "true"
click at [244, 578] on button "SUBMIT" at bounding box center [284, 566] width 130 height 31
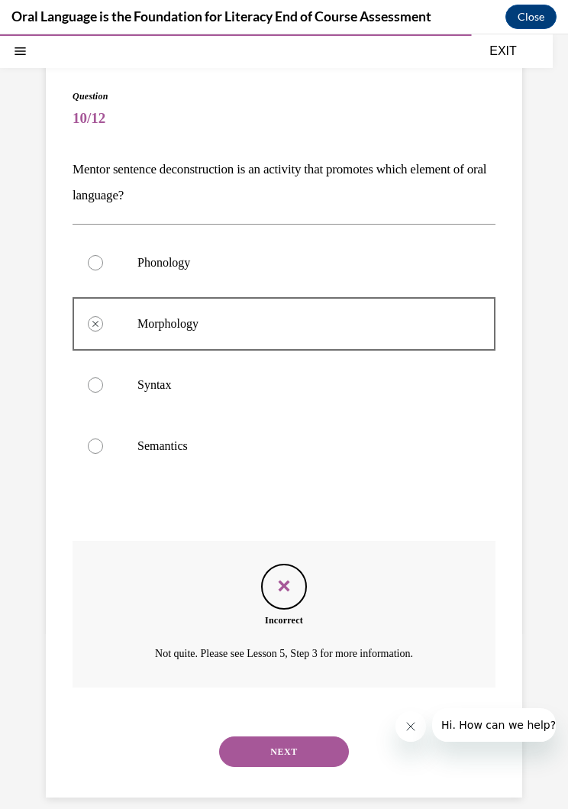
click at [264, 737] on button "NEXT" at bounding box center [284, 752] width 130 height 31
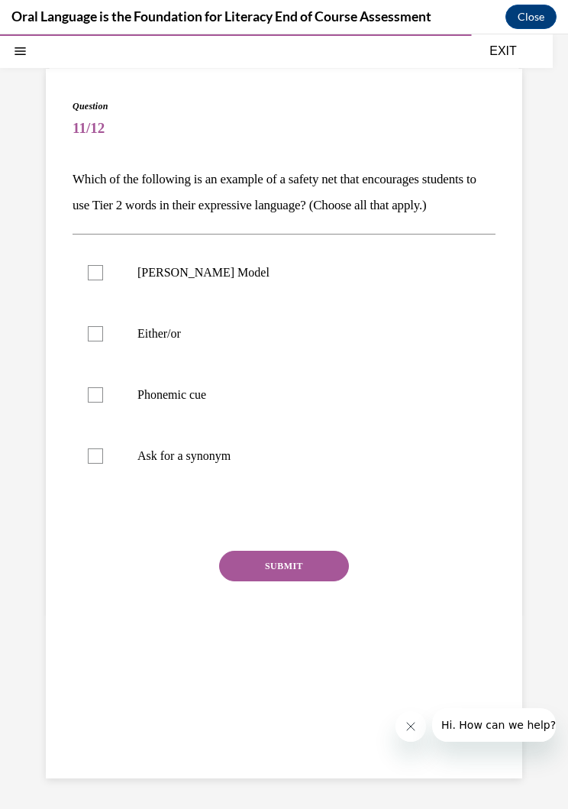
click at [82, 364] on label "Either/or" at bounding box center [284, 333] width 423 height 61
click at [88, 342] on input "Either/or" at bounding box center [95, 333] width 15 height 15
checkbox input "true"
click at [95, 280] on div at bounding box center [95, 272] width 15 height 15
click at [95, 280] on input "[PERSON_NAME] Model" at bounding box center [95, 272] width 15 height 15
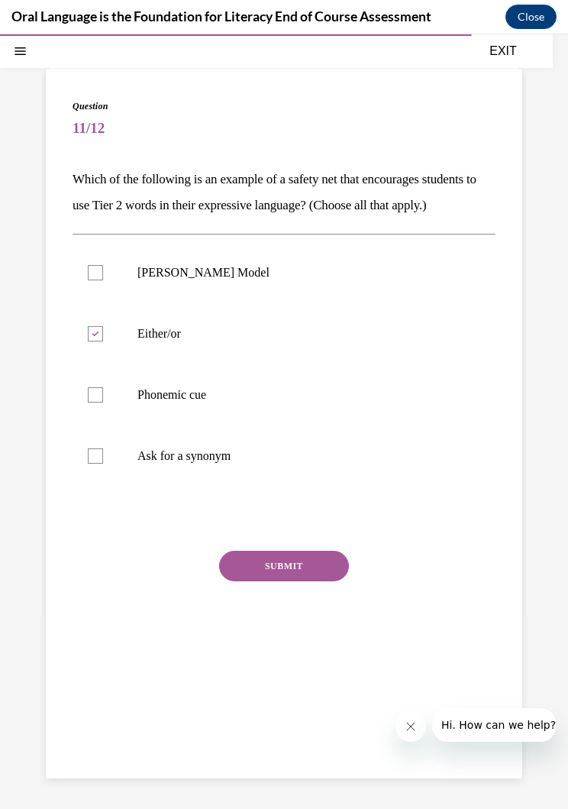
checkbox input "true"
click at [97, 426] on label "Phonemic cue" at bounding box center [284, 394] width 423 height 61
click at [97, 403] on input "Phonemic cue" at bounding box center [95, 394] width 15 height 15
checkbox input "true"
click at [85, 485] on label "Ask for a synonym" at bounding box center [284, 456] width 423 height 61
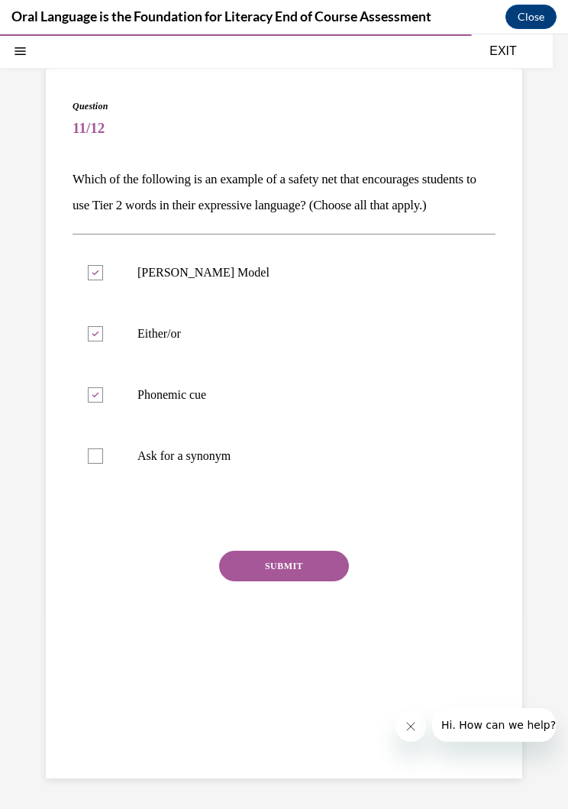
click at [88, 464] on input "Ask for a synonym" at bounding box center [95, 456] width 15 height 15
checkbox input "true"
click at [252, 621] on div "SUBMIT" at bounding box center [284, 589] width 423 height 76
click at [243, 581] on button "SUBMIT" at bounding box center [284, 566] width 130 height 31
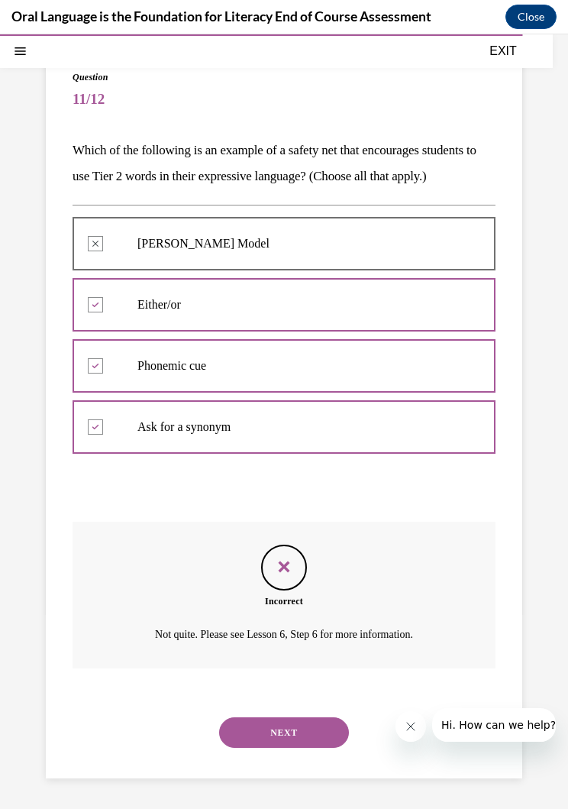
scroll to position [118, 0]
click at [253, 730] on button "NEXT" at bounding box center [284, 732] width 130 height 31
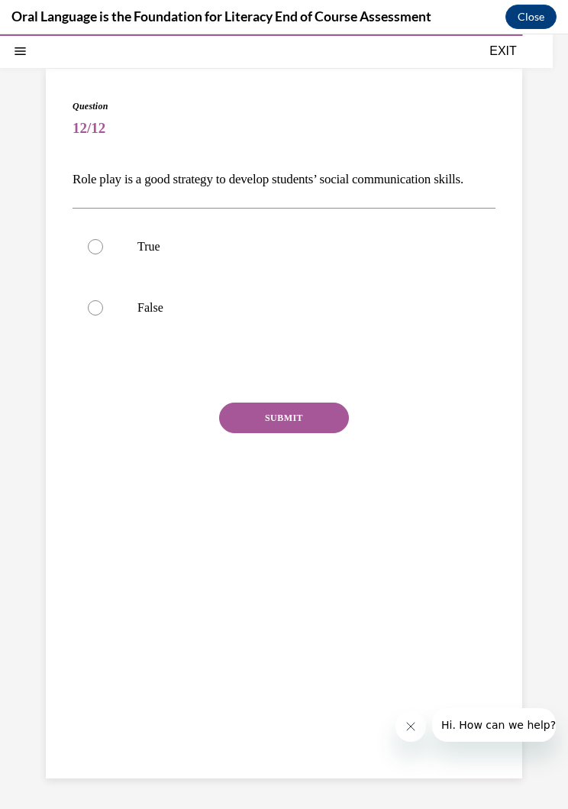
scroll to position [83, 0]
click at [121, 325] on label "False" at bounding box center [284, 307] width 423 height 61
click at [103, 316] on input "False" at bounding box center [95, 307] width 15 height 15
radio input "true"
click at [254, 433] on button "SUBMIT" at bounding box center [284, 418] width 130 height 31
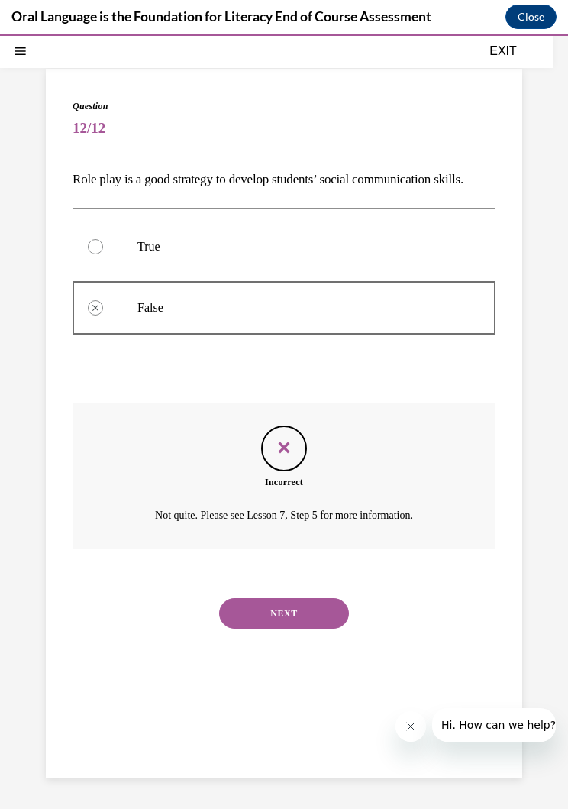
click at [251, 629] on button "NEXT" at bounding box center [284, 613] width 130 height 31
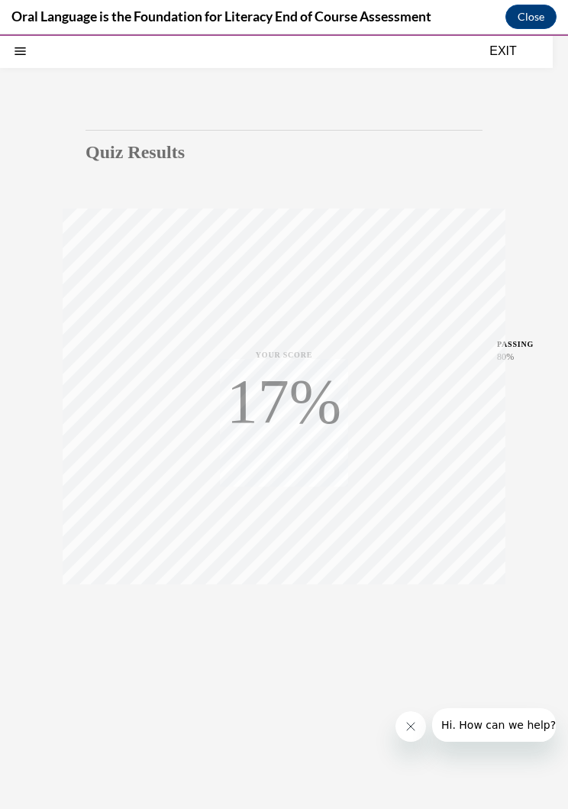
scroll to position [48, 0]
click at [271, 633] on icon "button" at bounding box center [284, 628] width 54 height 17
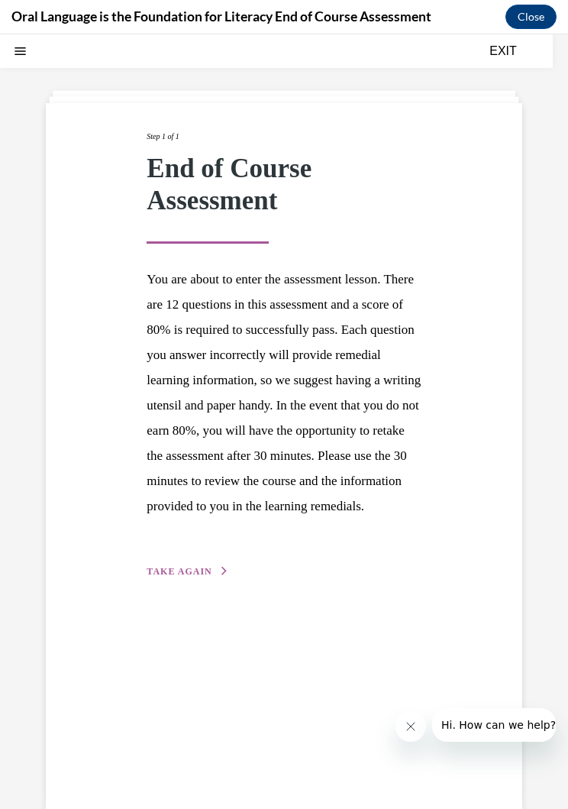
click at [170, 577] on span "TAKE AGAIN" at bounding box center [179, 571] width 65 height 11
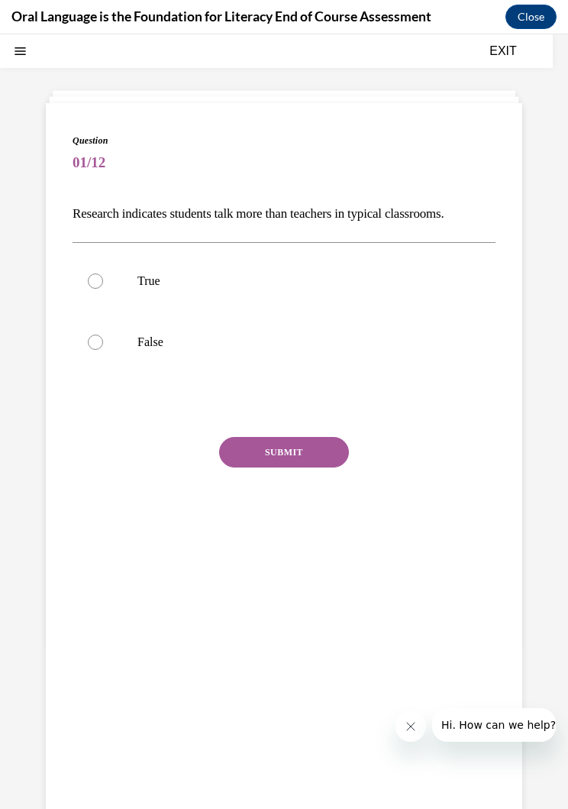
click at [105, 350] on label "False" at bounding box center [284, 342] width 423 height 61
click at [103, 350] on input "False" at bounding box center [95, 342] width 15 height 15
radio input "true"
click at [246, 448] on button "SUBMIT" at bounding box center [284, 452] width 130 height 31
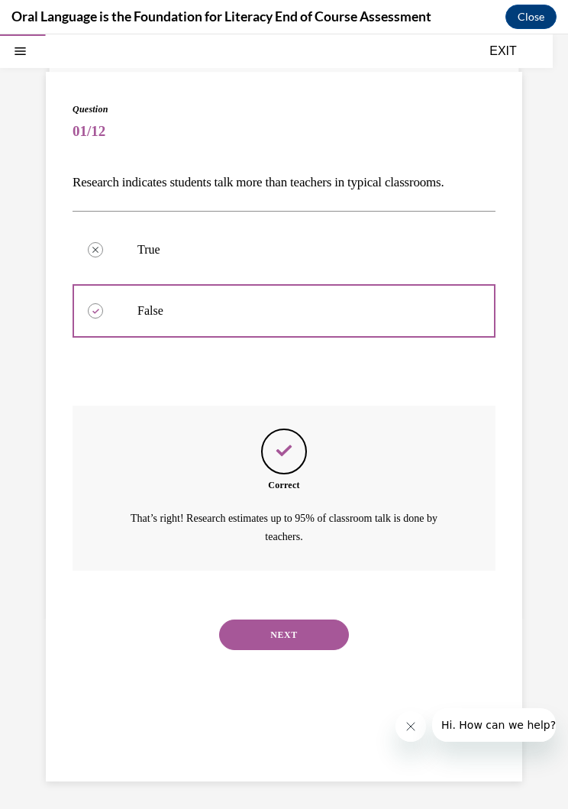
scroll to position [83, 0]
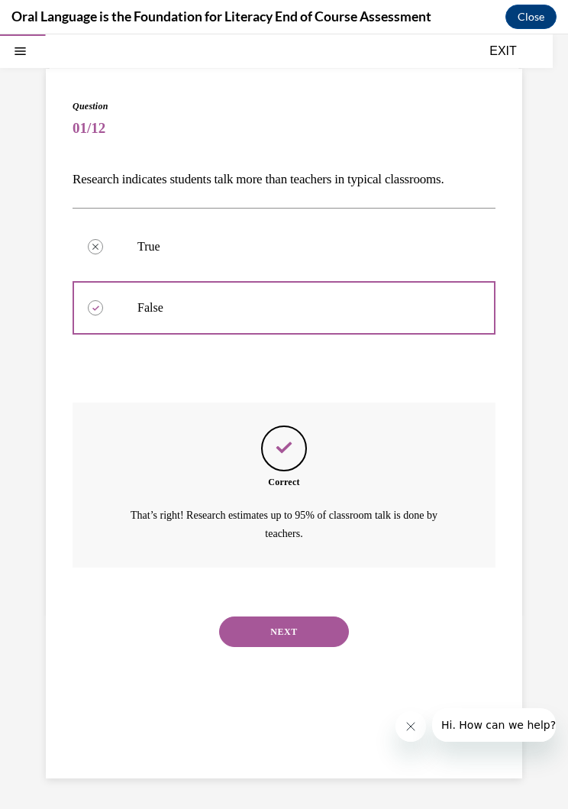
click at [264, 619] on button "NEXT" at bounding box center [284, 632] width 130 height 31
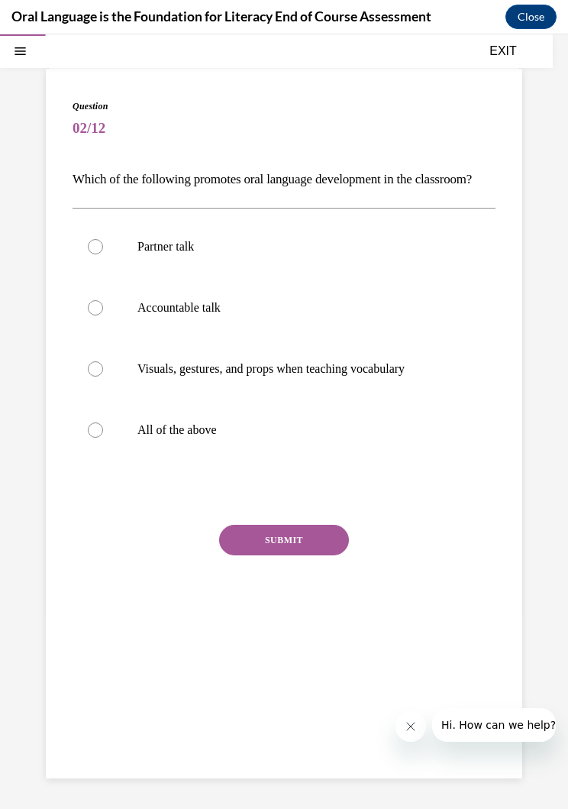
click at [123, 461] on label "All of the above" at bounding box center [284, 430] width 423 height 61
click at [103, 438] on input "All of the above" at bounding box center [95, 430] width 15 height 15
radio input "true"
click at [254, 555] on button "SUBMIT" at bounding box center [284, 540] width 130 height 31
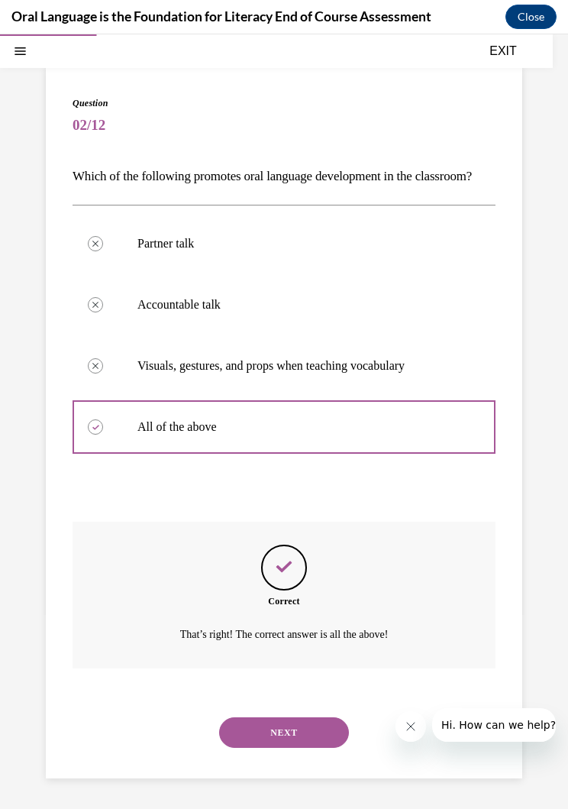
click at [255, 747] on button "NEXT" at bounding box center [284, 732] width 130 height 31
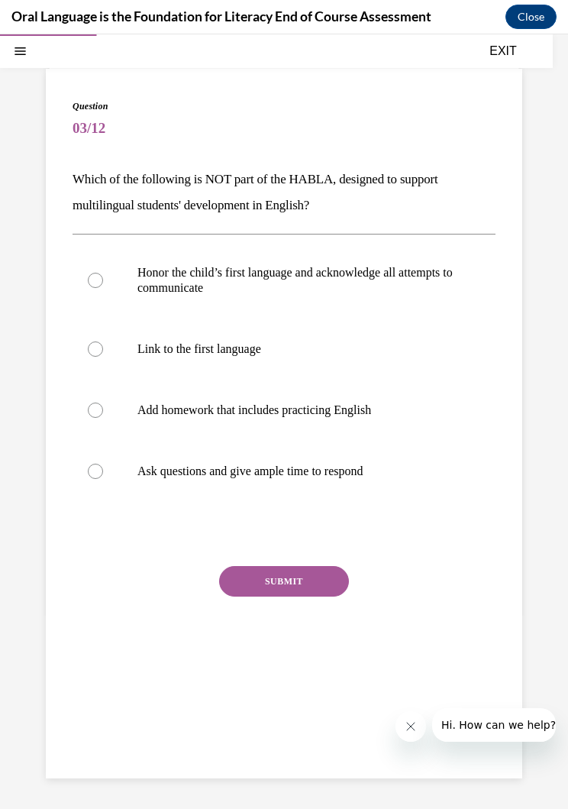
click at [128, 263] on label "Honor the child’s first language and acknowledge all attempts to communicate" at bounding box center [284, 280] width 423 height 76
click at [103, 273] on input "Honor the child’s first language and acknowledge all attempts to communicate" at bounding box center [95, 280] width 15 height 15
radio input "true"
click at [233, 583] on button "SUBMIT" at bounding box center [284, 581] width 130 height 31
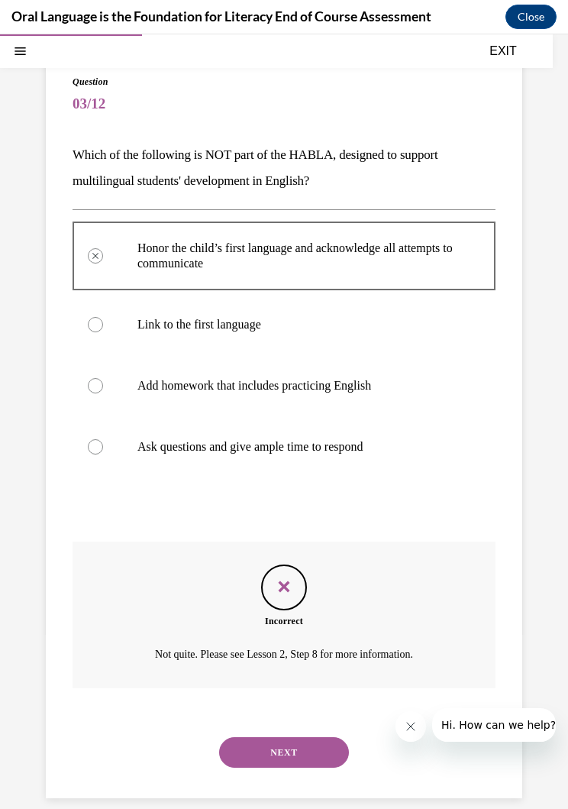
scroll to position [108, 0]
click at [230, 737] on button "NEXT" at bounding box center [284, 752] width 130 height 31
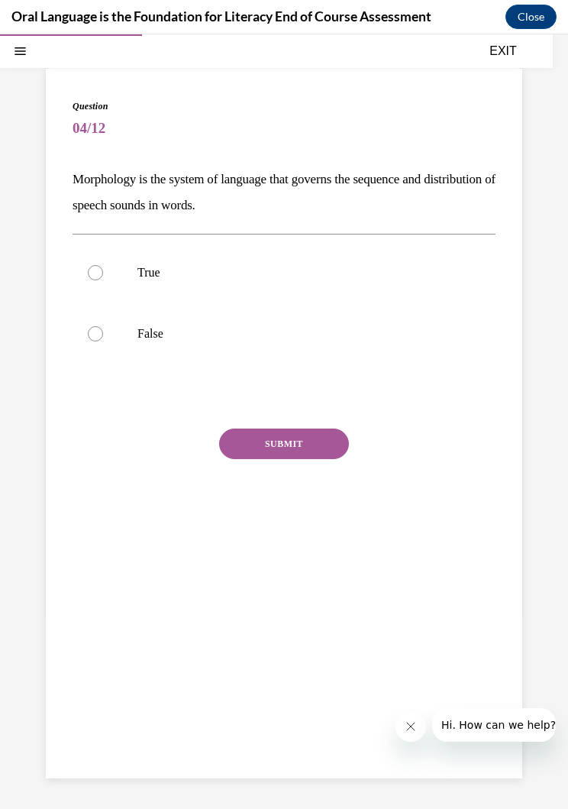
scroll to position [83, 0]
click at [114, 345] on label "False" at bounding box center [284, 333] width 423 height 61
click at [103, 342] on input "False" at bounding box center [95, 333] width 15 height 15
radio input "true"
click at [251, 447] on button "SUBMIT" at bounding box center [284, 444] width 130 height 31
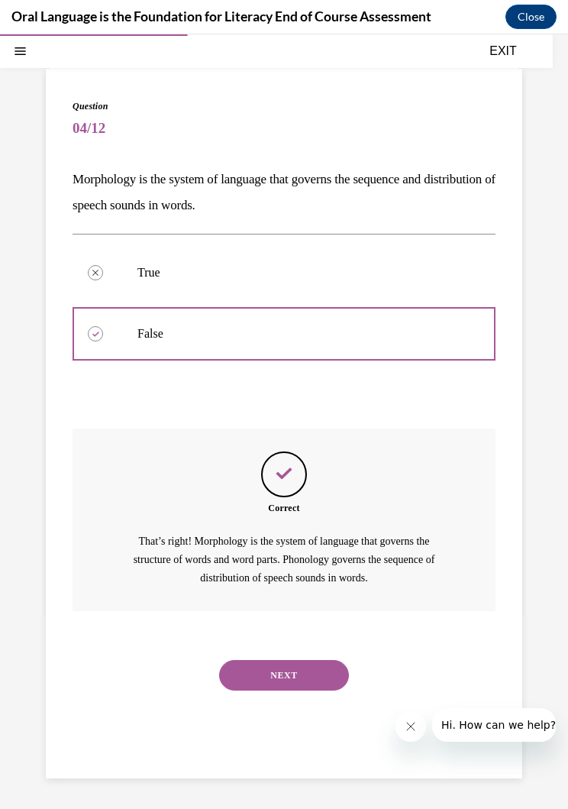
click at [233, 679] on div "NEXT" at bounding box center [284, 675] width 423 height 61
click at [241, 670] on button "NEXT" at bounding box center [284, 675] width 130 height 31
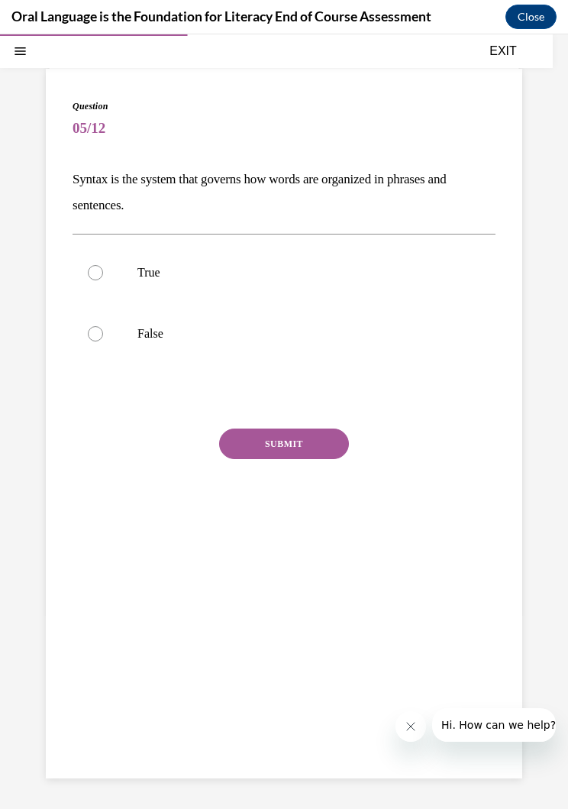
click at [103, 270] on label "True" at bounding box center [284, 272] width 423 height 61
click at [103, 270] on input "True" at bounding box center [95, 272] width 15 height 15
radio input "true"
click at [248, 449] on button "SUBMIT" at bounding box center [284, 444] width 130 height 31
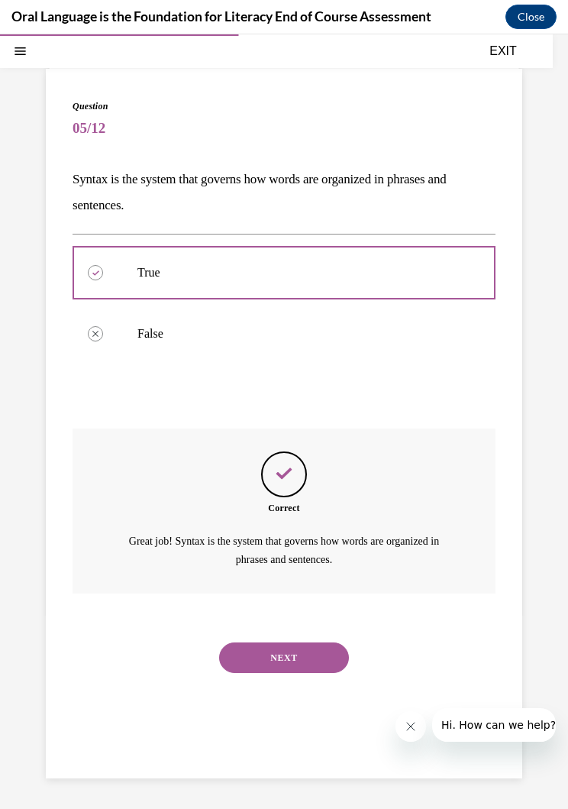
click at [251, 653] on button "NEXT" at bounding box center [284, 658] width 130 height 31
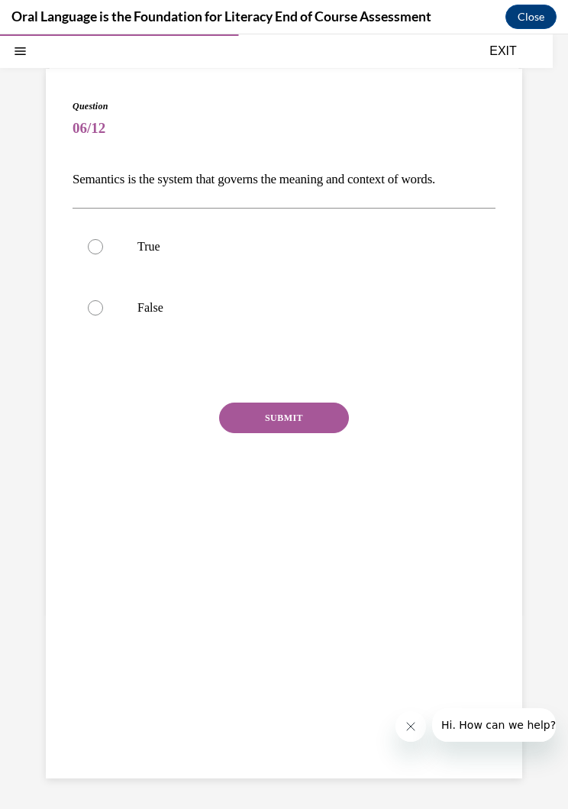
click at [113, 237] on label "True" at bounding box center [284, 246] width 423 height 61
click at [103, 239] on input "True" at bounding box center [95, 246] width 15 height 15
radio input "true"
click at [248, 417] on button "SUBMIT" at bounding box center [284, 418] width 130 height 31
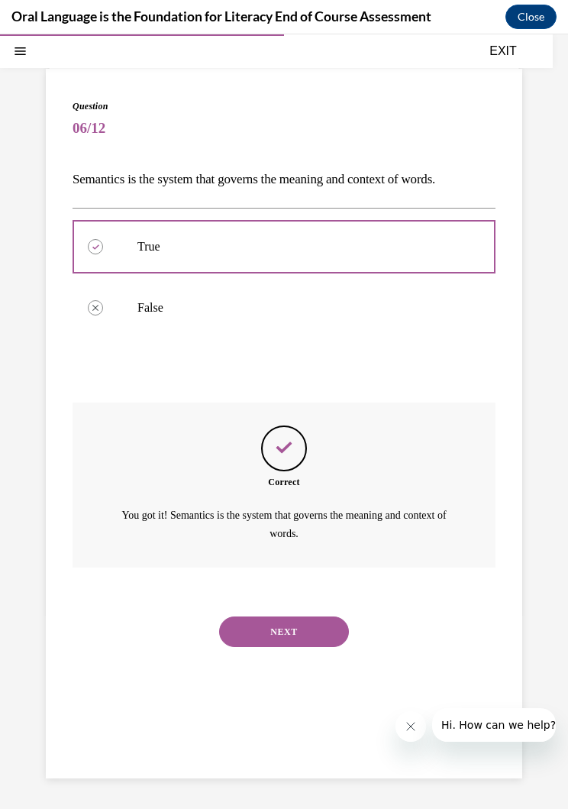
click at [235, 627] on button "NEXT" at bounding box center [284, 632] width 130 height 31
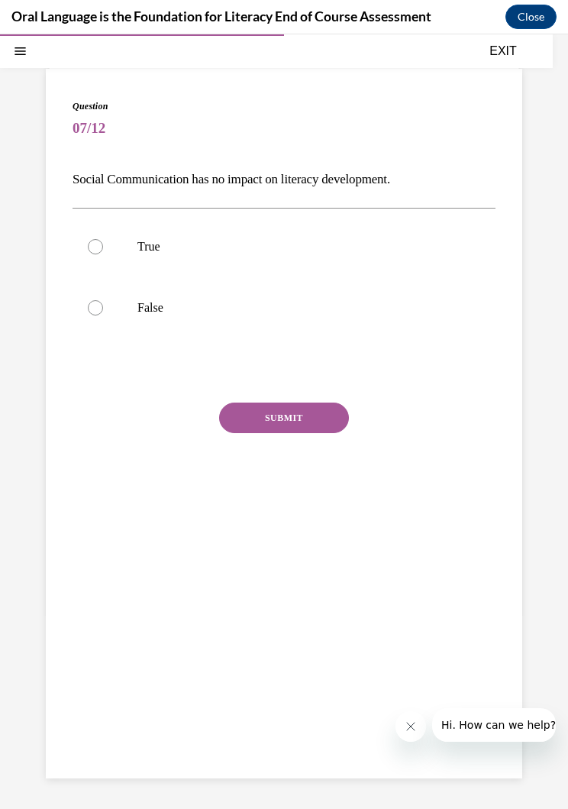
click at [137, 301] on label "False" at bounding box center [284, 307] width 423 height 61
click at [103, 301] on input "False" at bounding box center [95, 307] width 15 height 15
radio input "true"
click at [248, 423] on button "SUBMIT" at bounding box center [284, 418] width 130 height 31
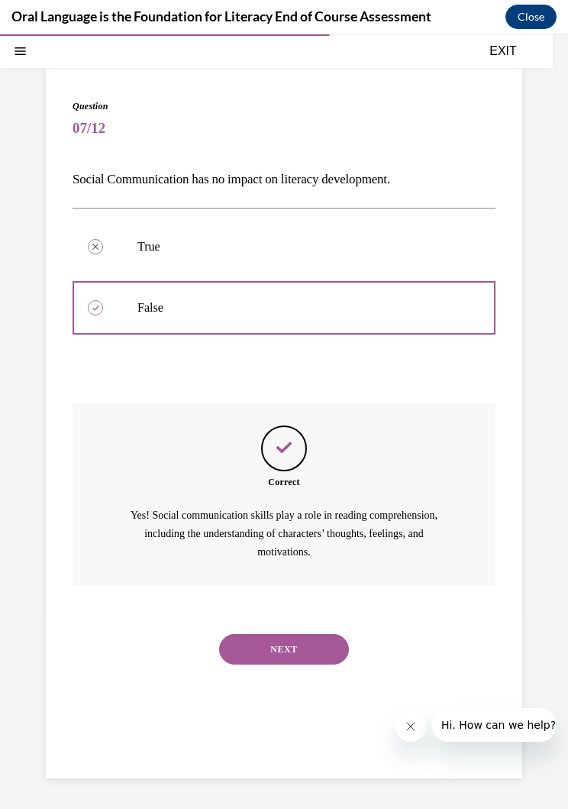
click at [247, 643] on button "NEXT" at bounding box center [284, 649] width 130 height 31
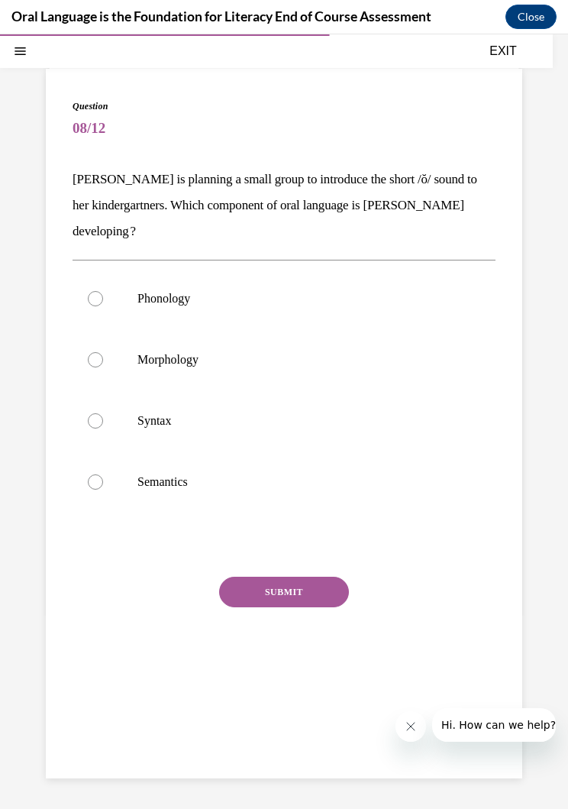
click at [128, 477] on label "Semantics" at bounding box center [284, 482] width 423 height 61
click at [103, 477] on input "Semantics" at bounding box center [95, 481] width 15 height 15
radio input "true"
click at [270, 601] on button "SUBMIT" at bounding box center [284, 592] width 130 height 31
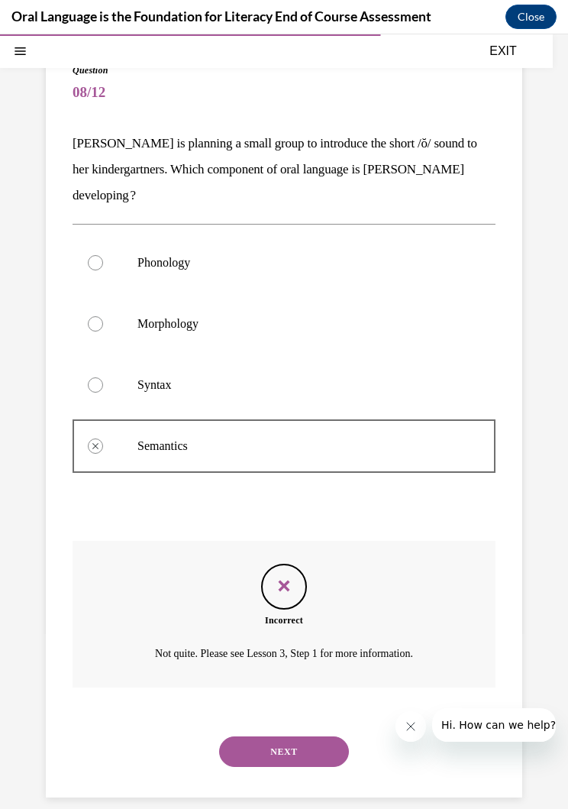
click at [261, 747] on button "NEXT" at bounding box center [284, 752] width 130 height 31
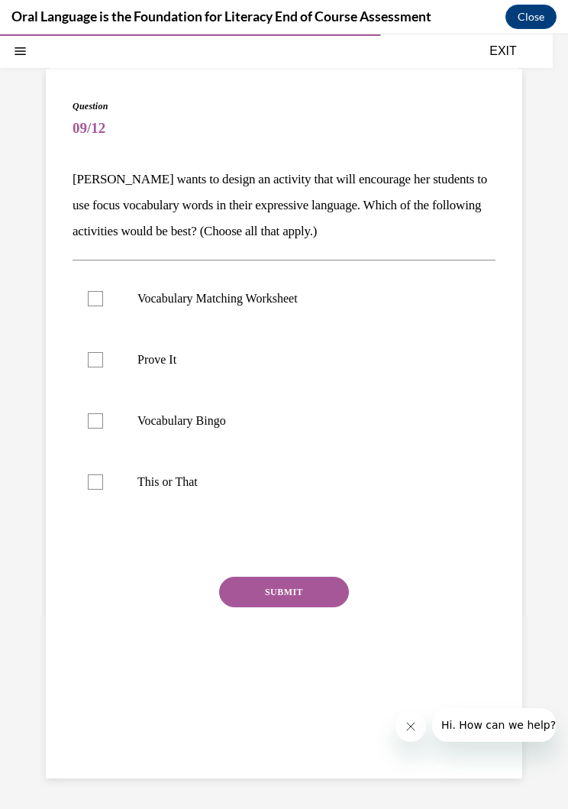
click at [89, 365] on div at bounding box center [95, 359] width 15 height 15
click at [89, 365] on input "Prove It" at bounding box center [95, 359] width 15 height 15
checkbox input "true"
click at [94, 477] on div at bounding box center [95, 481] width 15 height 15
click at [94, 477] on input "This or That" at bounding box center [95, 481] width 15 height 15
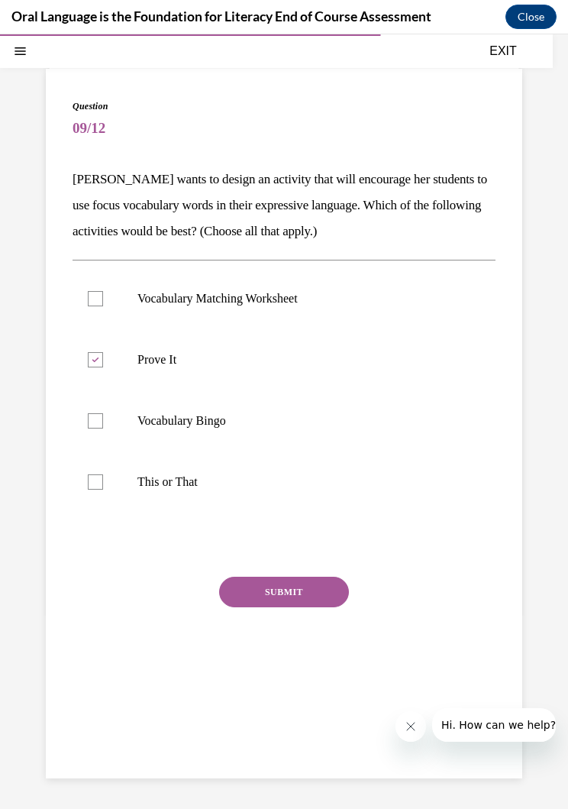
checkbox input "true"
click at [244, 599] on button "SUBMIT" at bounding box center [284, 592] width 130 height 31
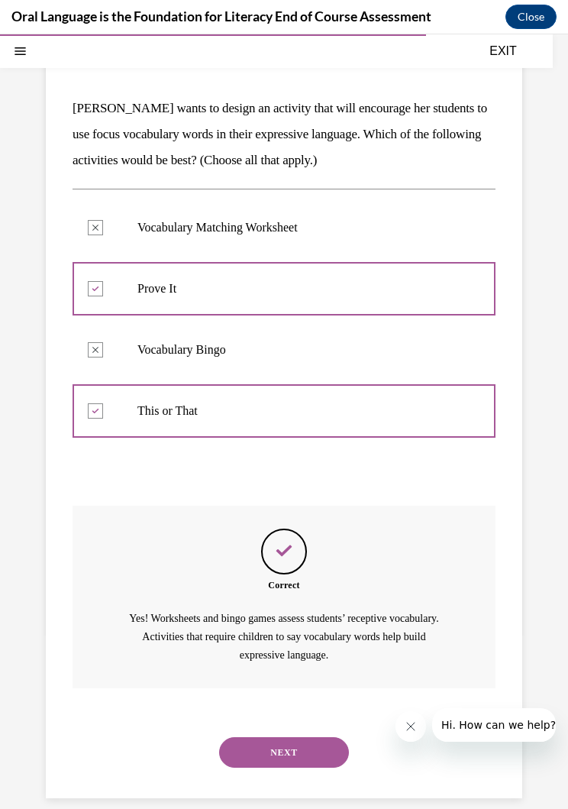
click at [253, 739] on button "NEXT" at bounding box center [284, 752] width 130 height 31
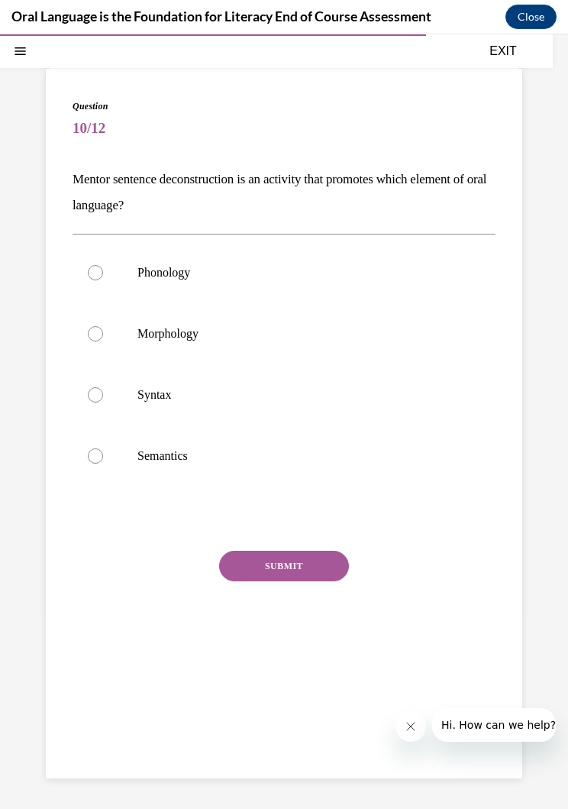
click at [77, 397] on label "Syntax" at bounding box center [284, 394] width 423 height 61
click at [88, 397] on input "Syntax" at bounding box center [95, 394] width 15 height 15
radio input "true"
click at [246, 581] on button "SUBMIT" at bounding box center [284, 566] width 130 height 31
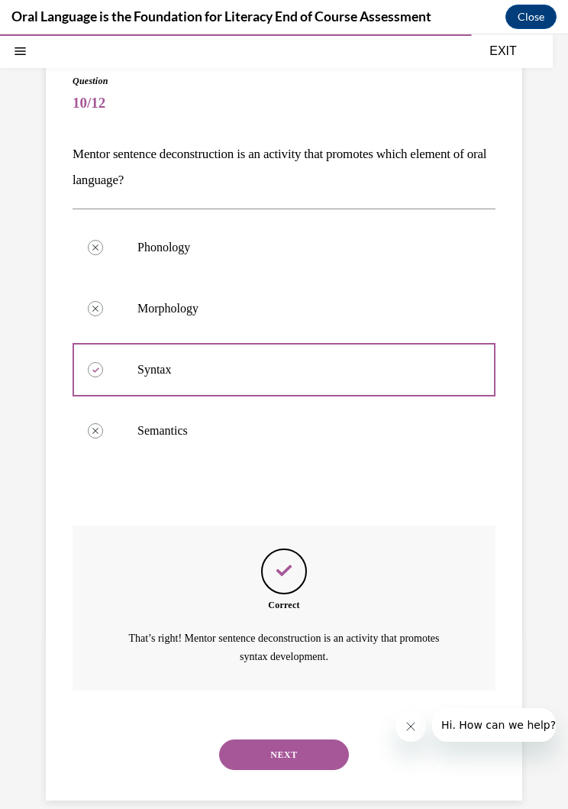
scroll to position [110, 0]
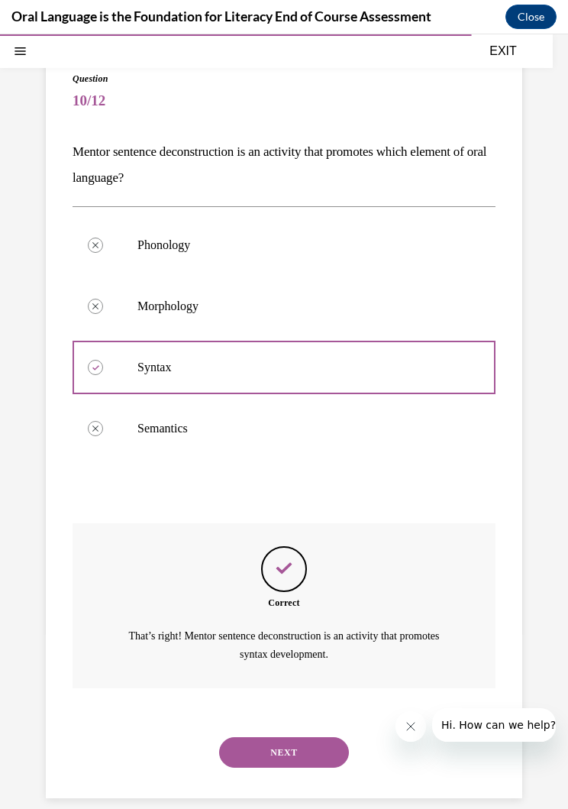
click at [248, 746] on button "NEXT" at bounding box center [284, 752] width 130 height 31
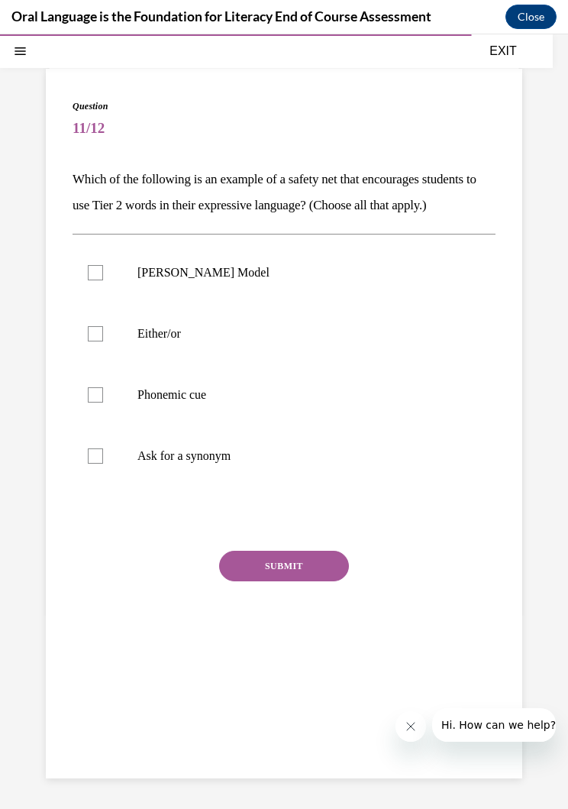
scroll to position [83, 0]
click at [89, 364] on label "Either/or" at bounding box center [284, 333] width 423 height 61
click at [89, 342] on input "Either/or" at bounding box center [95, 333] width 15 height 15
checkbox input "true"
click at [83, 426] on label "Phonemic cue" at bounding box center [284, 394] width 423 height 61
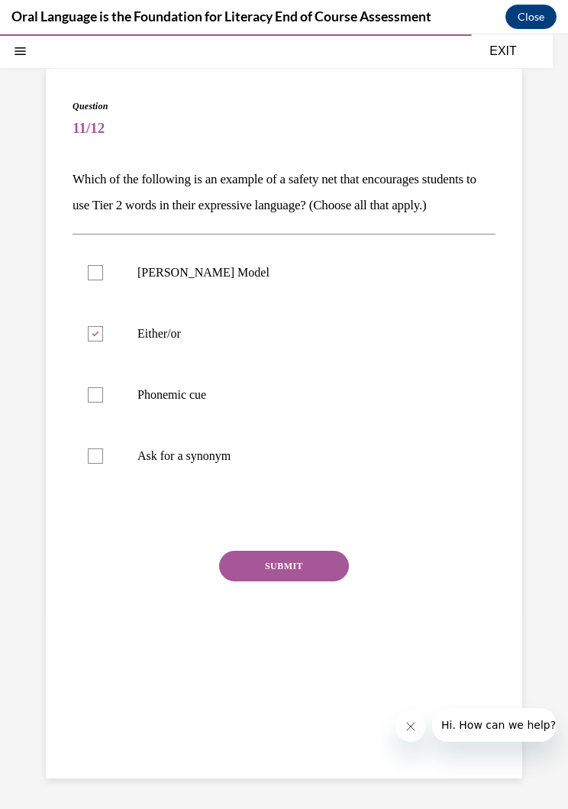
click at [88, 403] on input "Phonemic cue" at bounding box center [95, 394] width 15 height 15
checkbox input "true"
click at [96, 464] on div at bounding box center [95, 456] width 15 height 15
click at [96, 464] on input "Ask for a synonym" at bounding box center [95, 456] width 15 height 15
checkbox input "true"
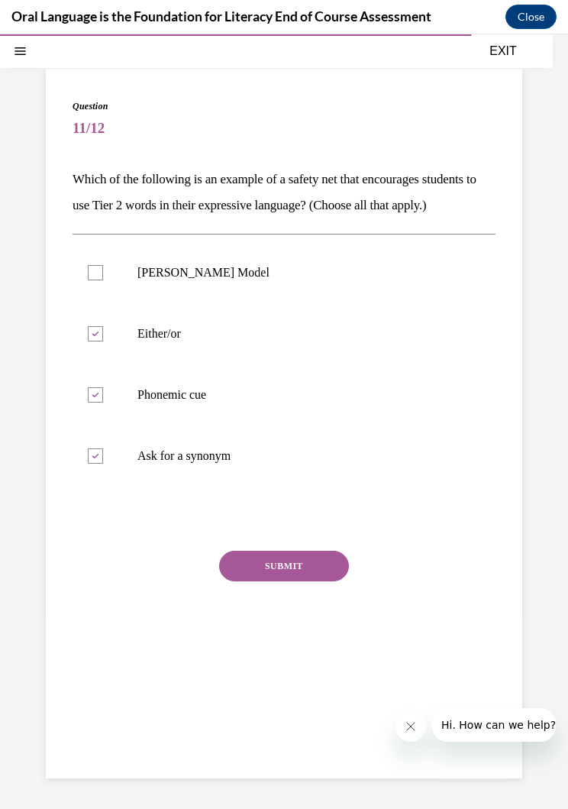
click at [241, 581] on button "SUBMIT" at bounding box center [284, 566] width 130 height 31
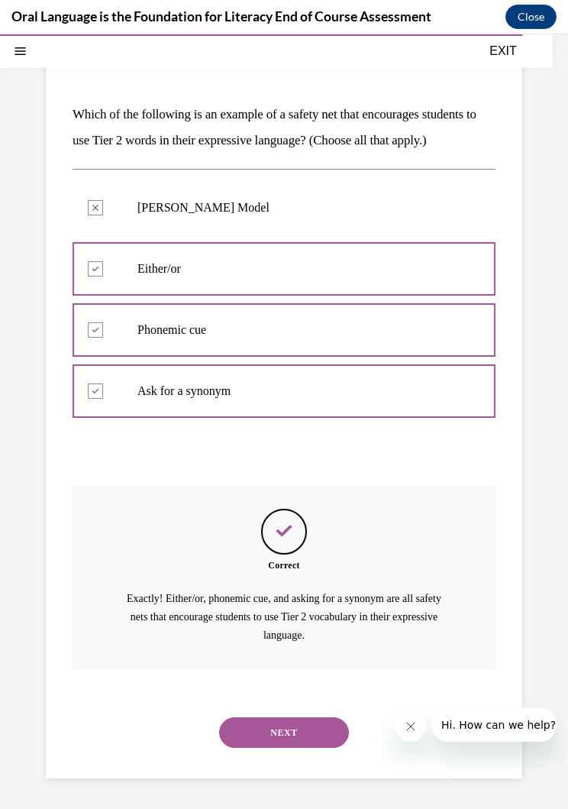
click at [260, 737] on button "NEXT" at bounding box center [284, 732] width 130 height 31
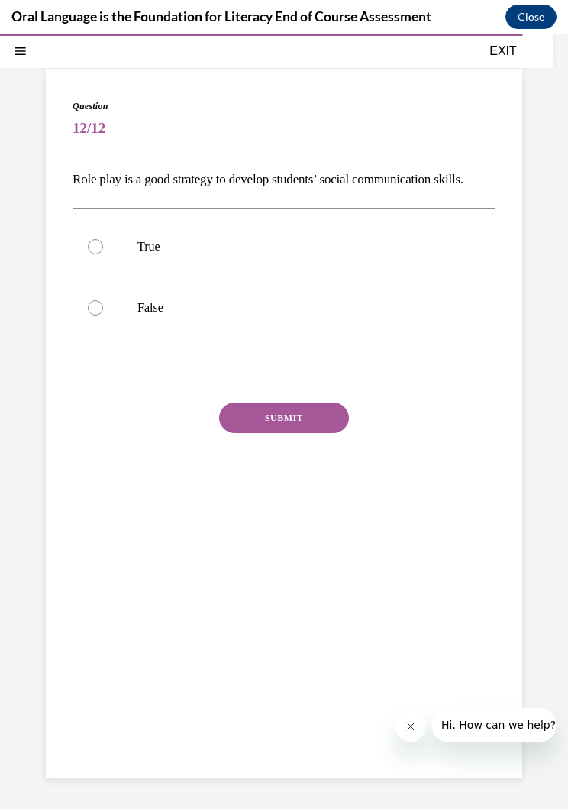
click at [88, 254] on div at bounding box center [95, 246] width 15 height 15
click at [88, 254] on input "True" at bounding box center [95, 246] width 15 height 15
radio input "true"
click at [252, 433] on button "SUBMIT" at bounding box center [284, 418] width 130 height 31
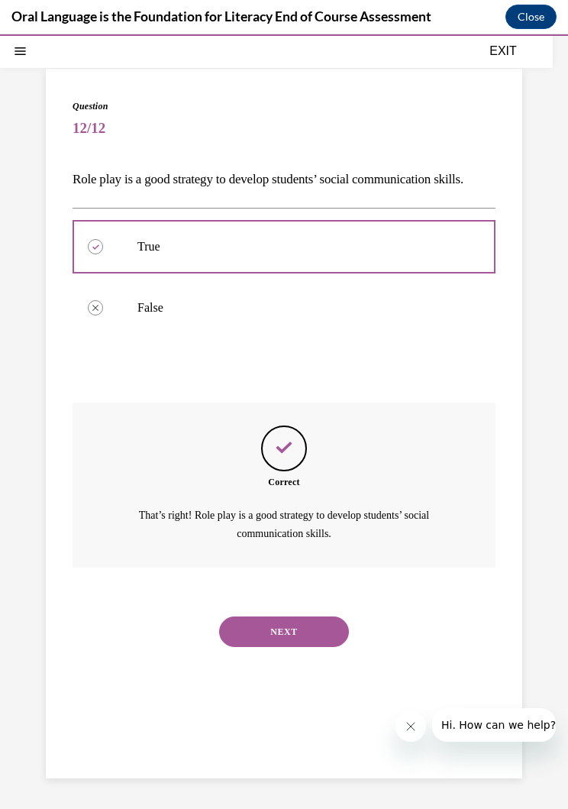
click at [251, 647] on button "NEXT" at bounding box center [284, 632] width 130 height 31
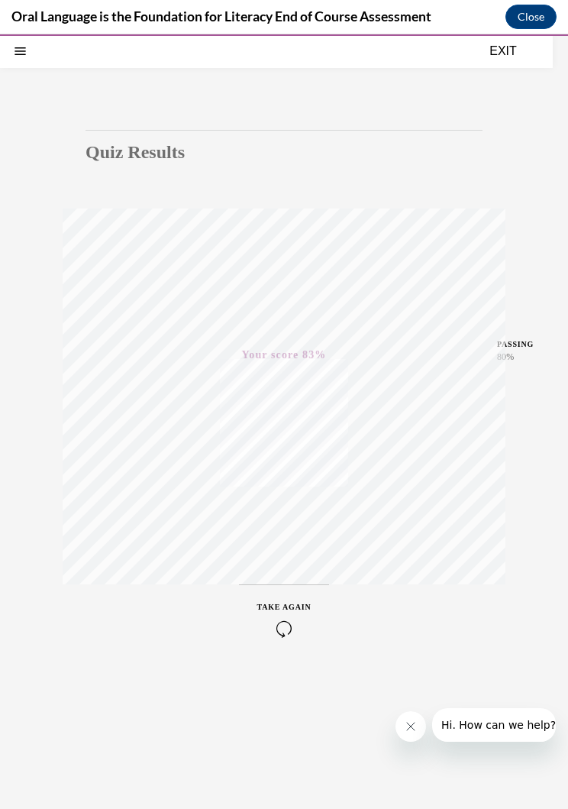
scroll to position [48, 0]
click at [500, 55] on button "EXIT" at bounding box center [504, 51] width 92 height 18
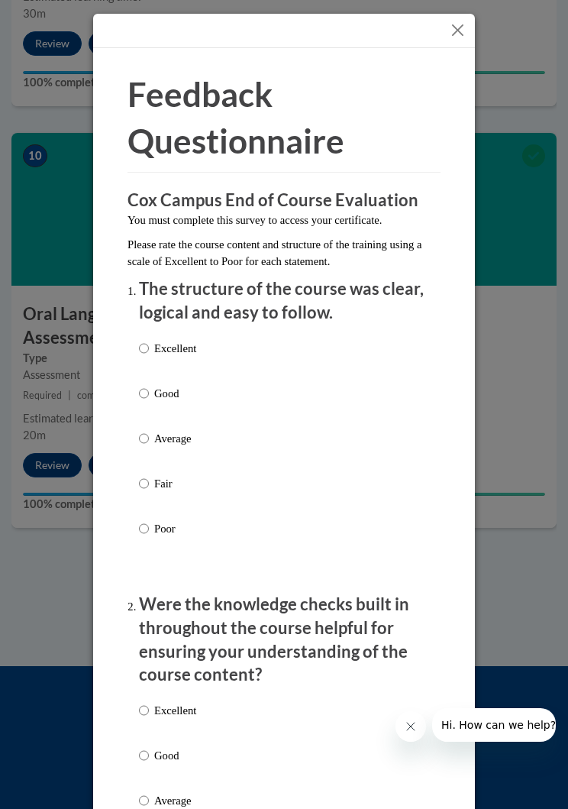
click at [144, 392] on input "Good" at bounding box center [144, 393] width 10 height 17
radio input "true"
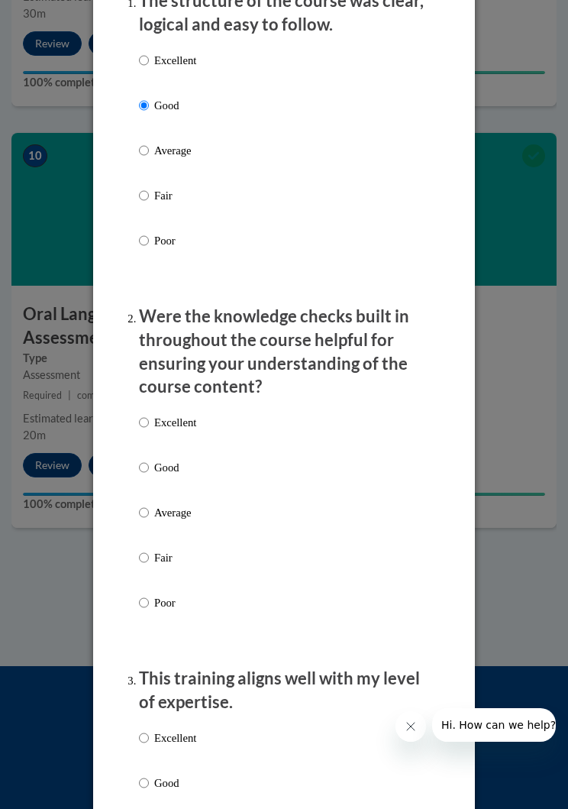
scroll to position [387, 0]
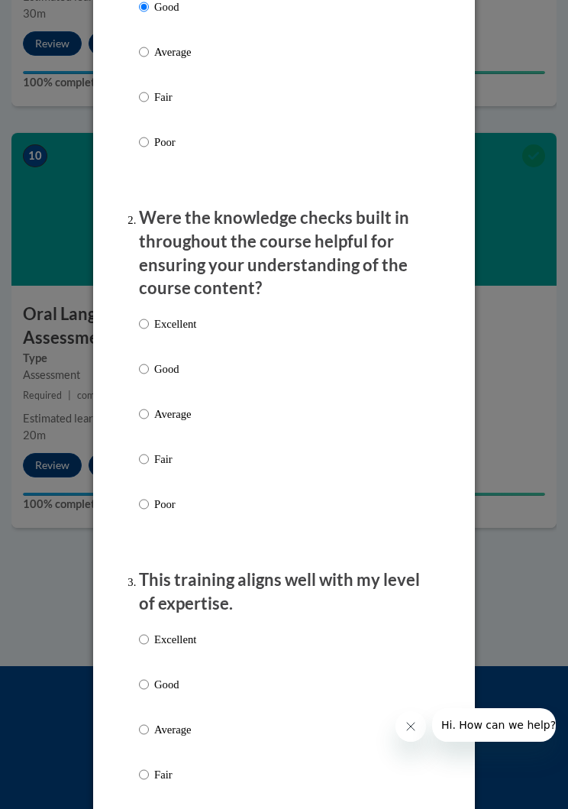
click at [141, 368] on input "Good" at bounding box center [144, 369] width 10 height 17
radio input "true"
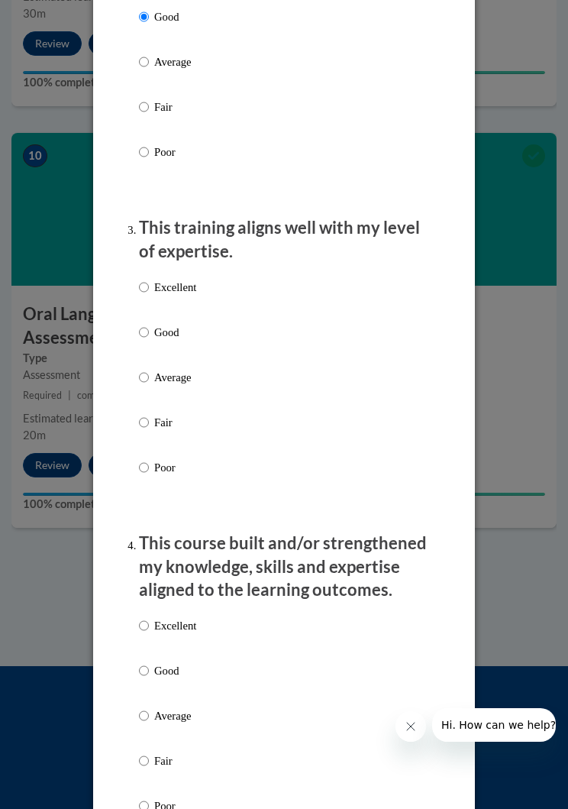
click at [144, 327] on input "Good" at bounding box center [144, 332] width 10 height 17
radio input "true"
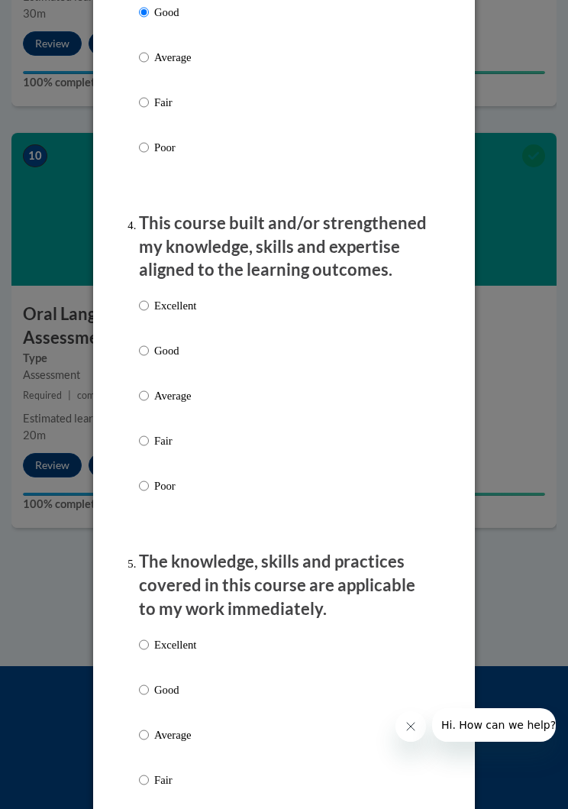
scroll to position [1123, 0]
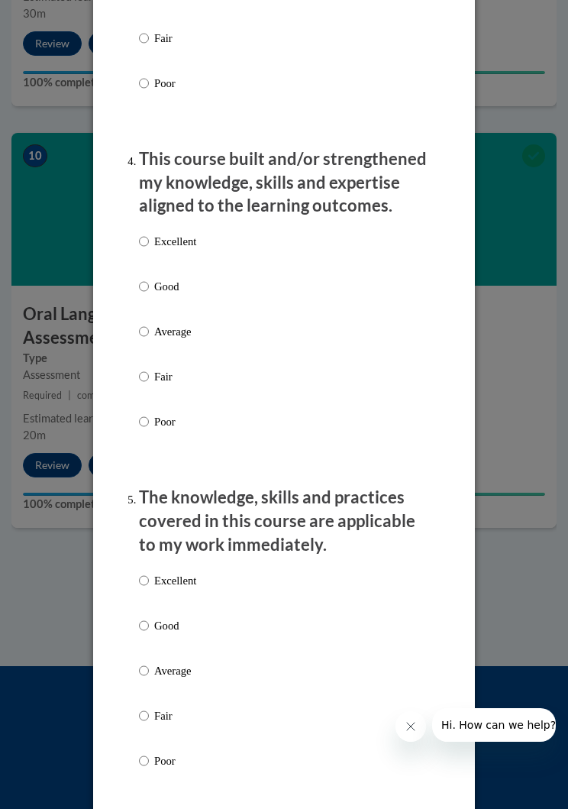
click at [140, 283] on input "Good" at bounding box center [144, 286] width 10 height 17
radio input "true"
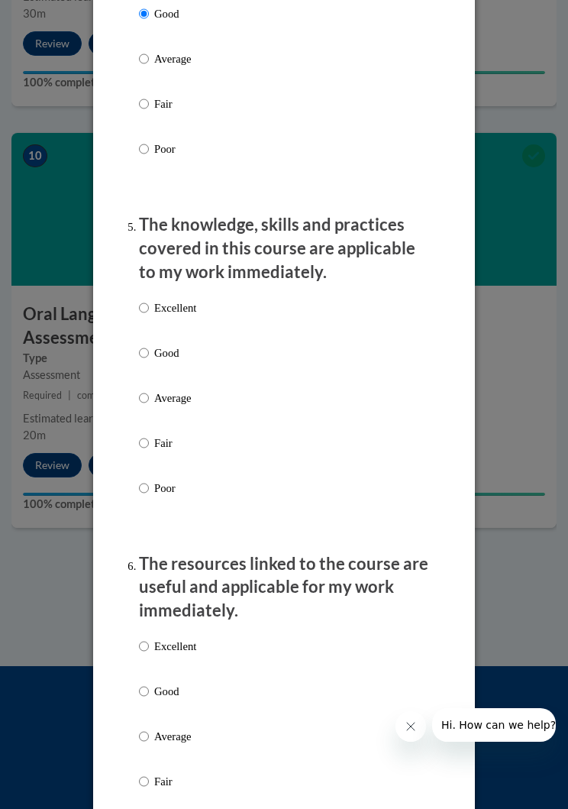
scroll to position [1410, 0]
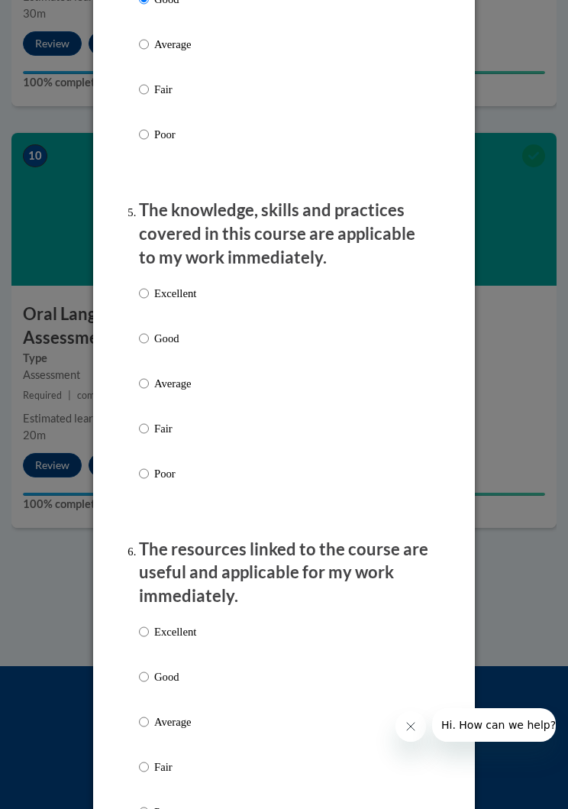
click at [134, 327] on ol "The structure of the course was clear, logical and easy to follow. Excellent Go…" at bounding box center [284, 542] width 313 height 3351
click at [148, 334] on input "Good" at bounding box center [144, 338] width 10 height 17
radio input "true"
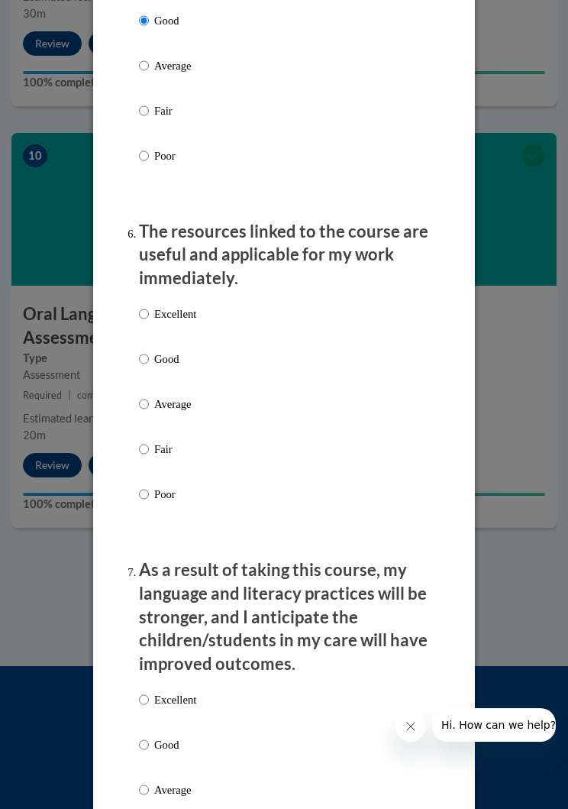
scroll to position [1757, 0]
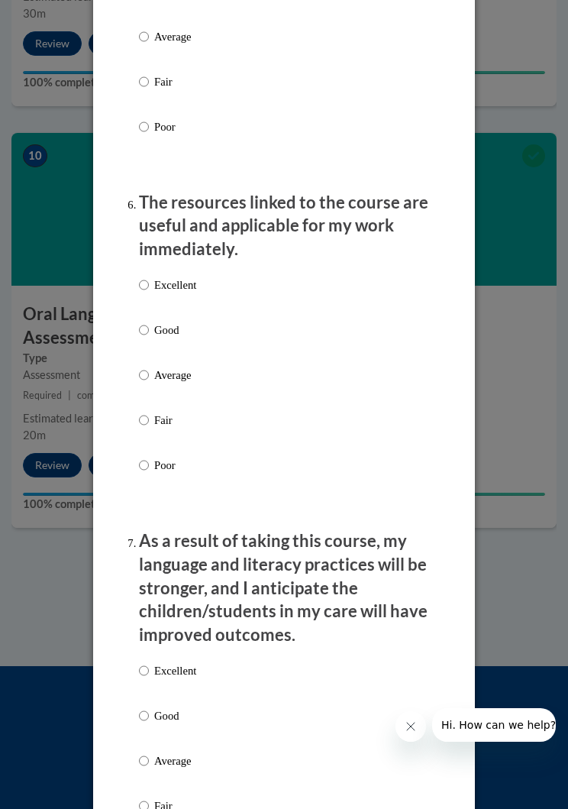
click at [140, 337] on label "Good" at bounding box center [167, 342] width 57 height 41
click at [140, 337] on input "Good" at bounding box center [144, 330] width 10 height 17
radio input "true"
click at [144, 325] on input "Good" at bounding box center [144, 330] width 10 height 17
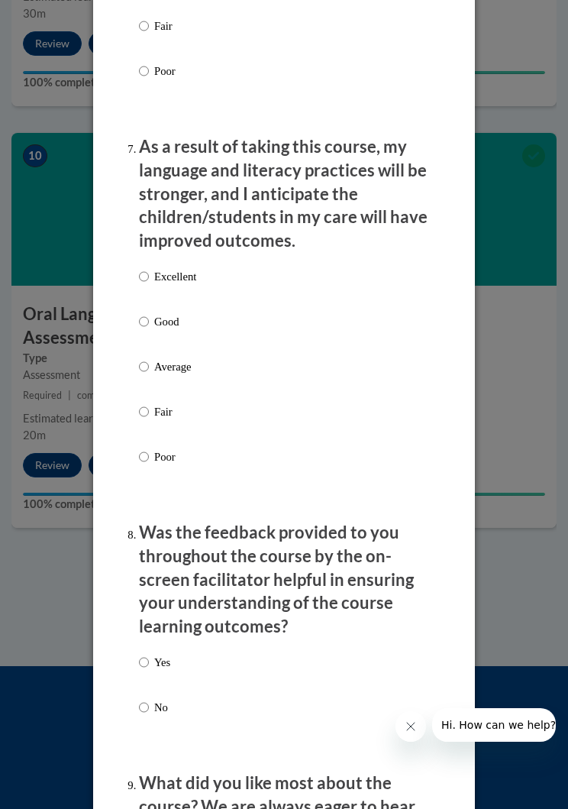
scroll to position [2186, 0]
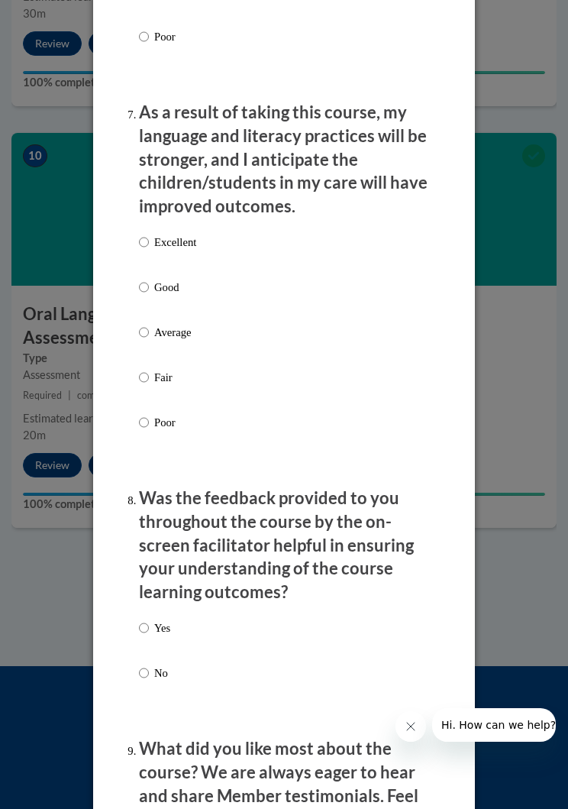
click at [141, 286] on label "Good" at bounding box center [167, 299] width 57 height 41
click at [141, 286] on input "Good" at bounding box center [144, 287] width 10 height 17
radio input "true"
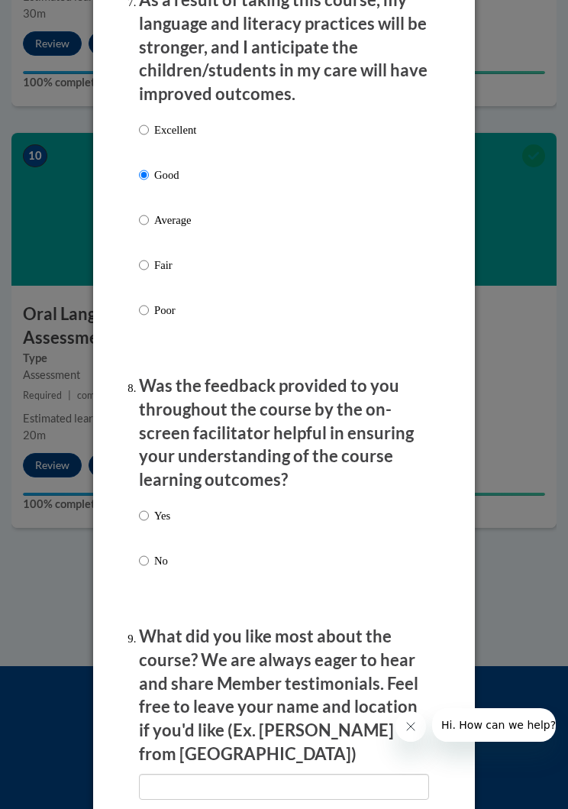
scroll to position [2498, 0]
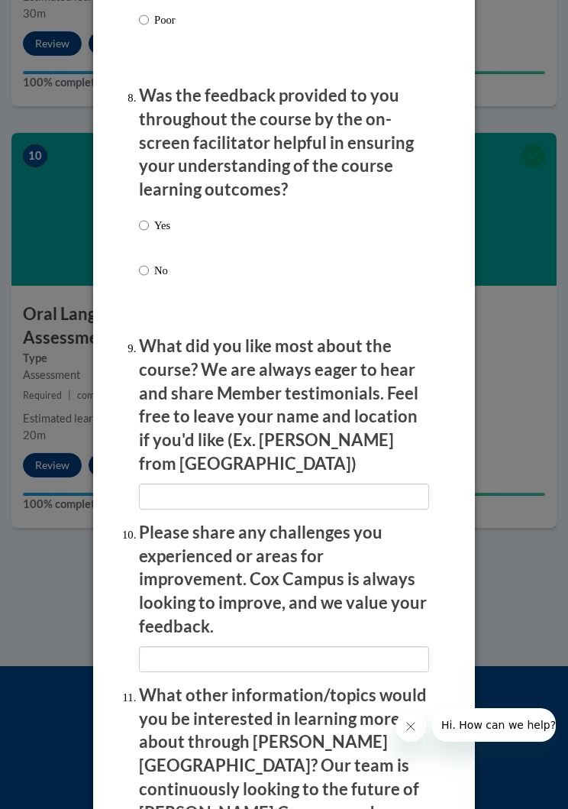
scroll to position [2576, 0]
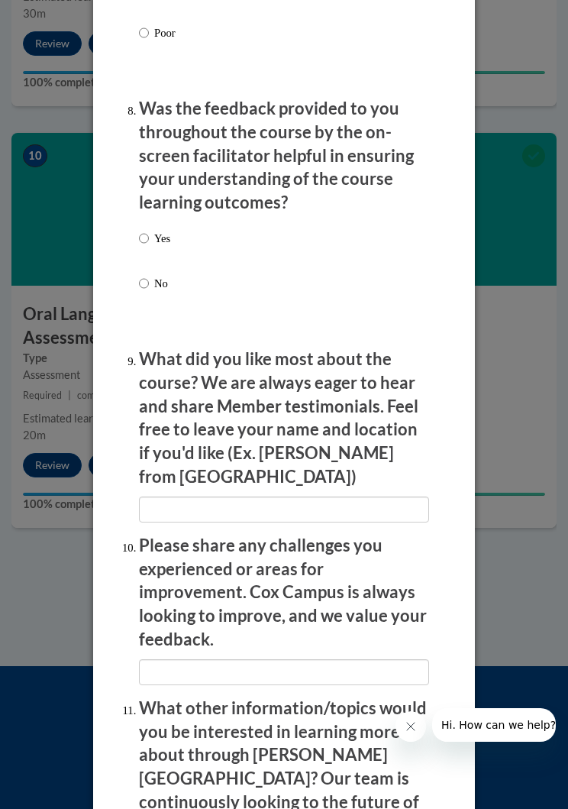
click at [142, 230] on input "Yes" at bounding box center [144, 238] width 10 height 17
radio input "true"
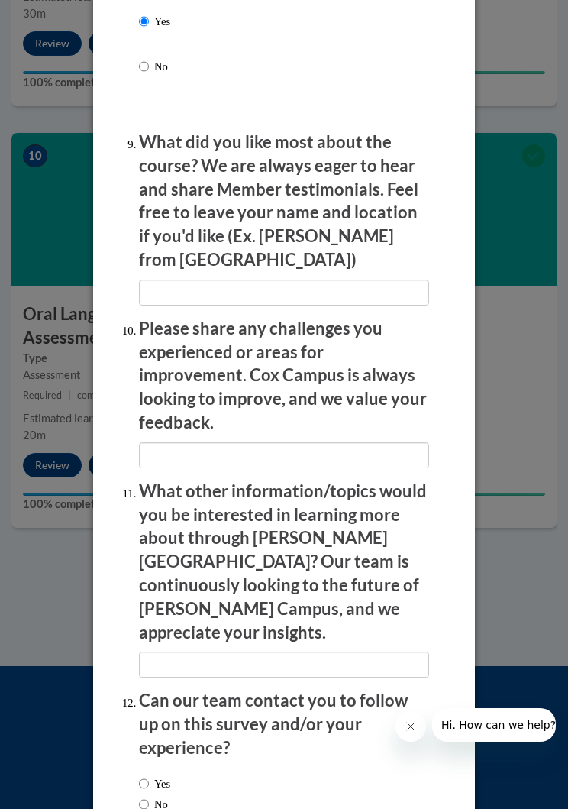
scroll to position [2793, 0]
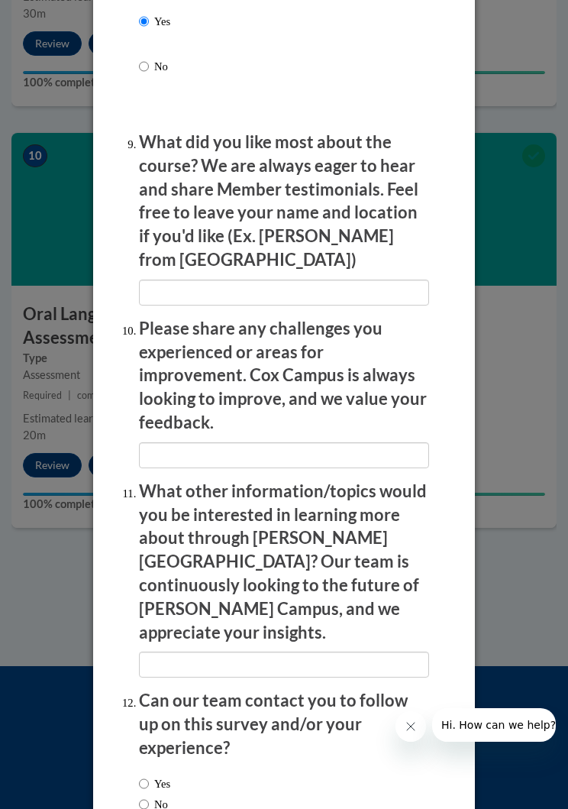
click at [145, 768] on div "Yes No" at bounding box center [154, 794] width 31 height 53
